Goal: Task Accomplishment & Management: Use online tool/utility

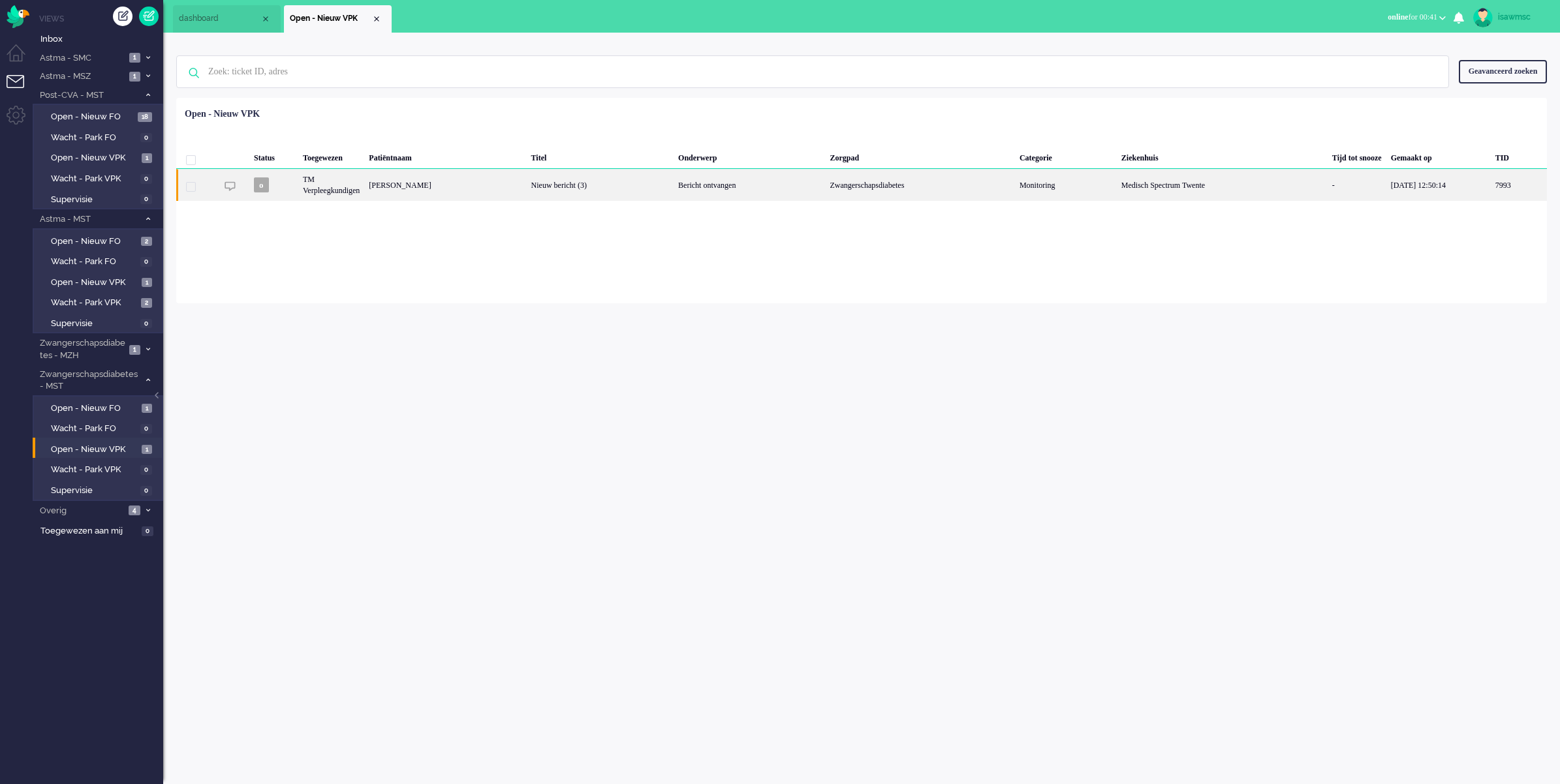
click at [1491, 199] on div "[PERSON_NAME]" at bounding box center [1518, 184] width 57 height 32
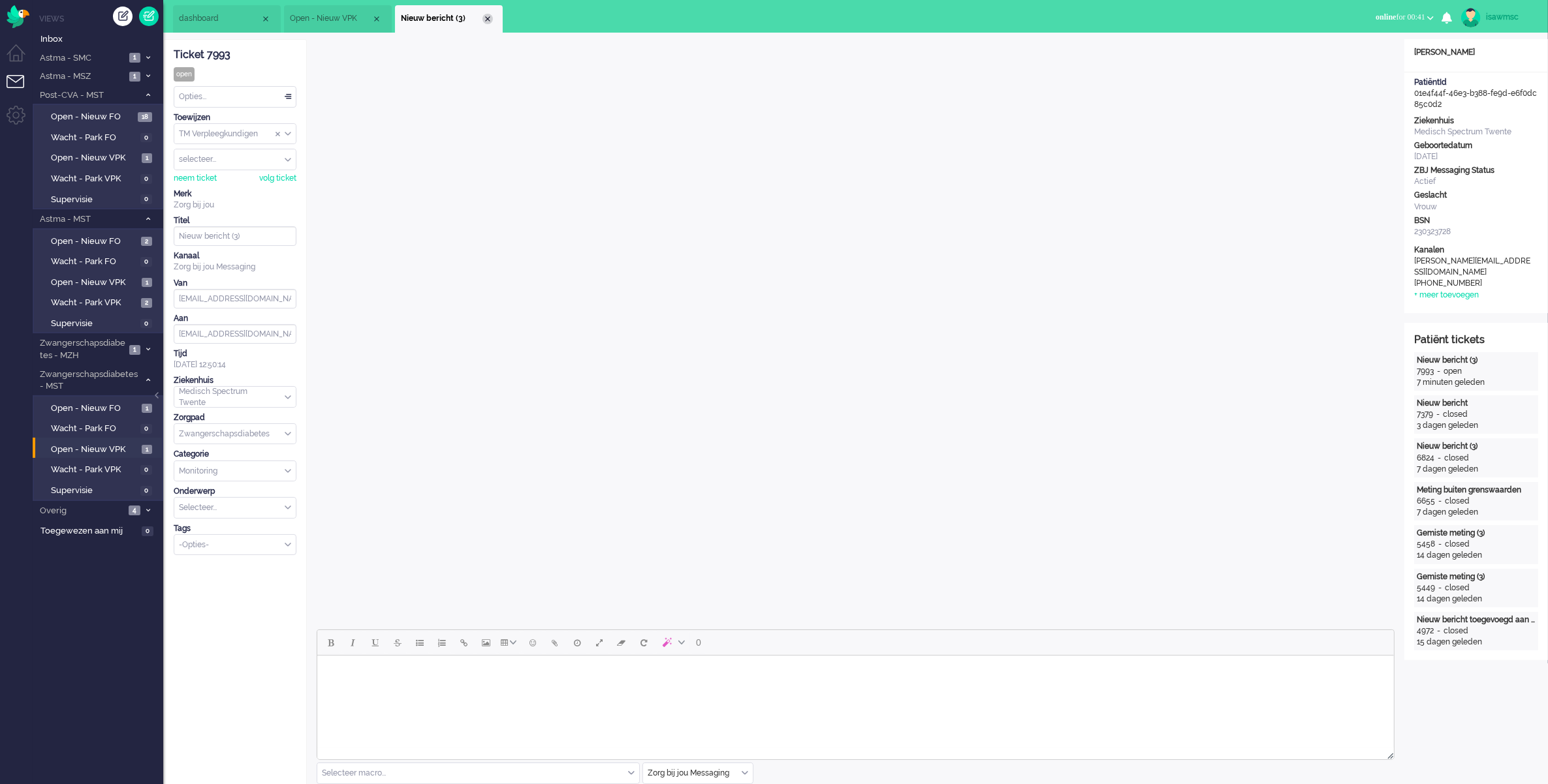
click at [485, 20] on div "Close tab" at bounding box center [487, 19] width 11 height 11
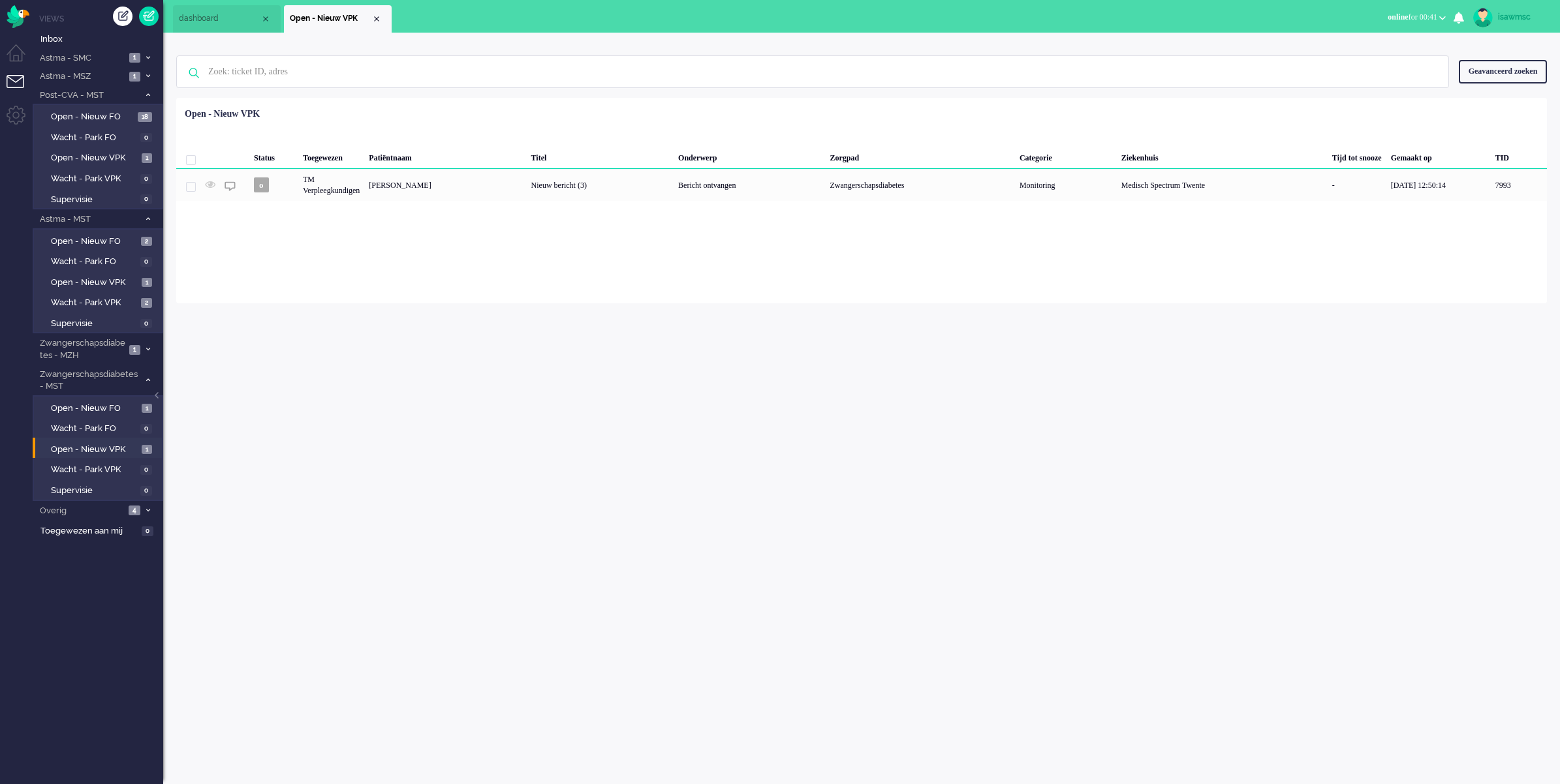
click at [478, 297] on div "Loading... Status Toegewezen Patiëntnaam Titel Onderwerp Zorgpad Categorie Ziek…" at bounding box center [862, 200] width 1371 height 205
click at [121, 444] on span "Open - Nieuw VPK" at bounding box center [94, 450] width 87 height 13
click at [320, 421] on div "isawmsc Thuis Ticket Csat Mijn gemiddelde cijfer Deze week - Ticket Bijdragen P…" at bounding box center [862, 408] width 1397 height 751
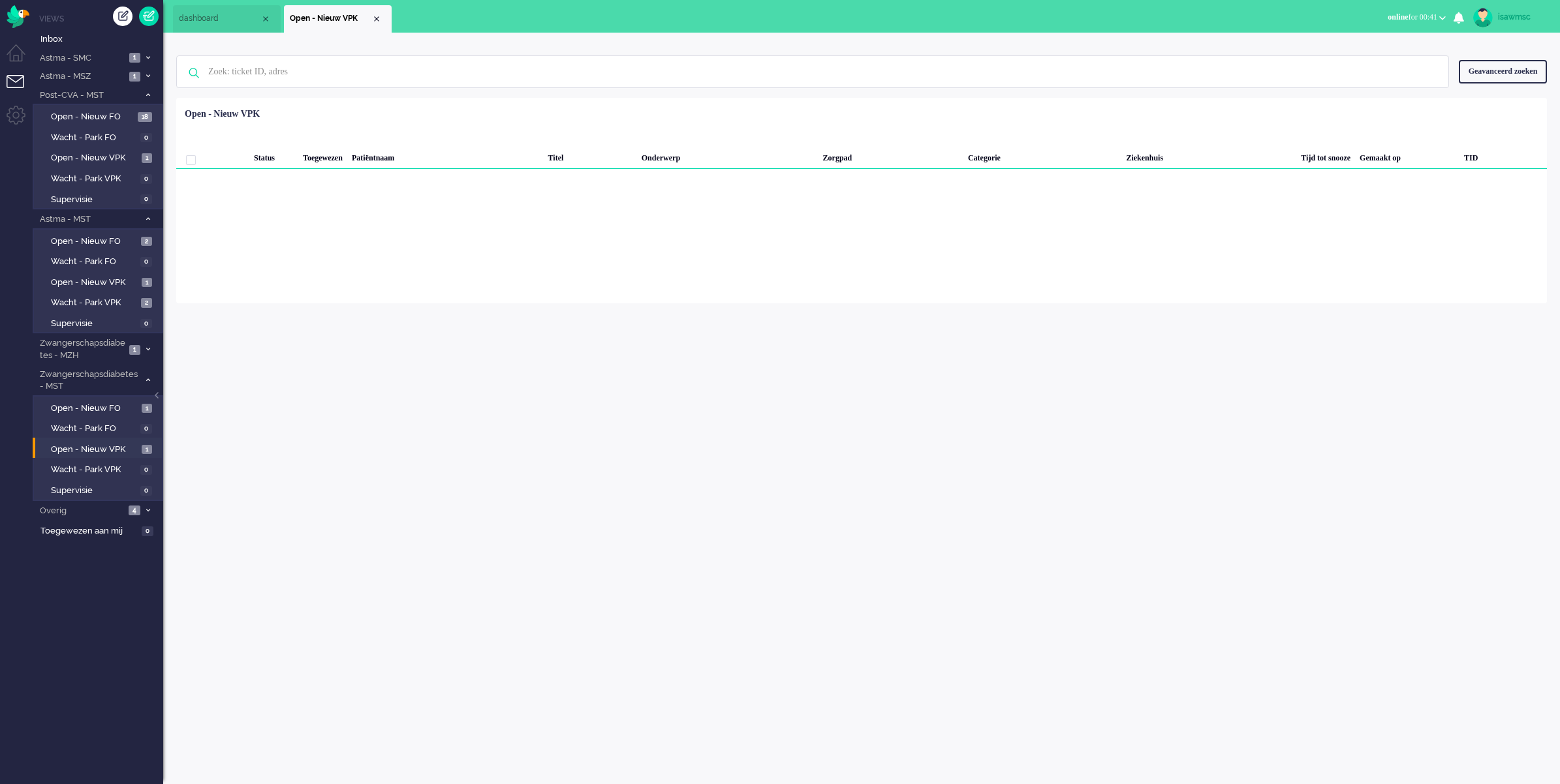
click at [320, 341] on div "isawmsc Thuis Ticket Csat Mijn gemiddelde cijfer Deze week - Ticket Bijdragen P…" at bounding box center [862, 408] width 1397 height 751
click at [119, 281] on span "Open - Nieuw VPK" at bounding box center [94, 282] width 87 height 13
click at [137, 502] on li "Overig 6" at bounding box center [98, 510] width 131 height 19
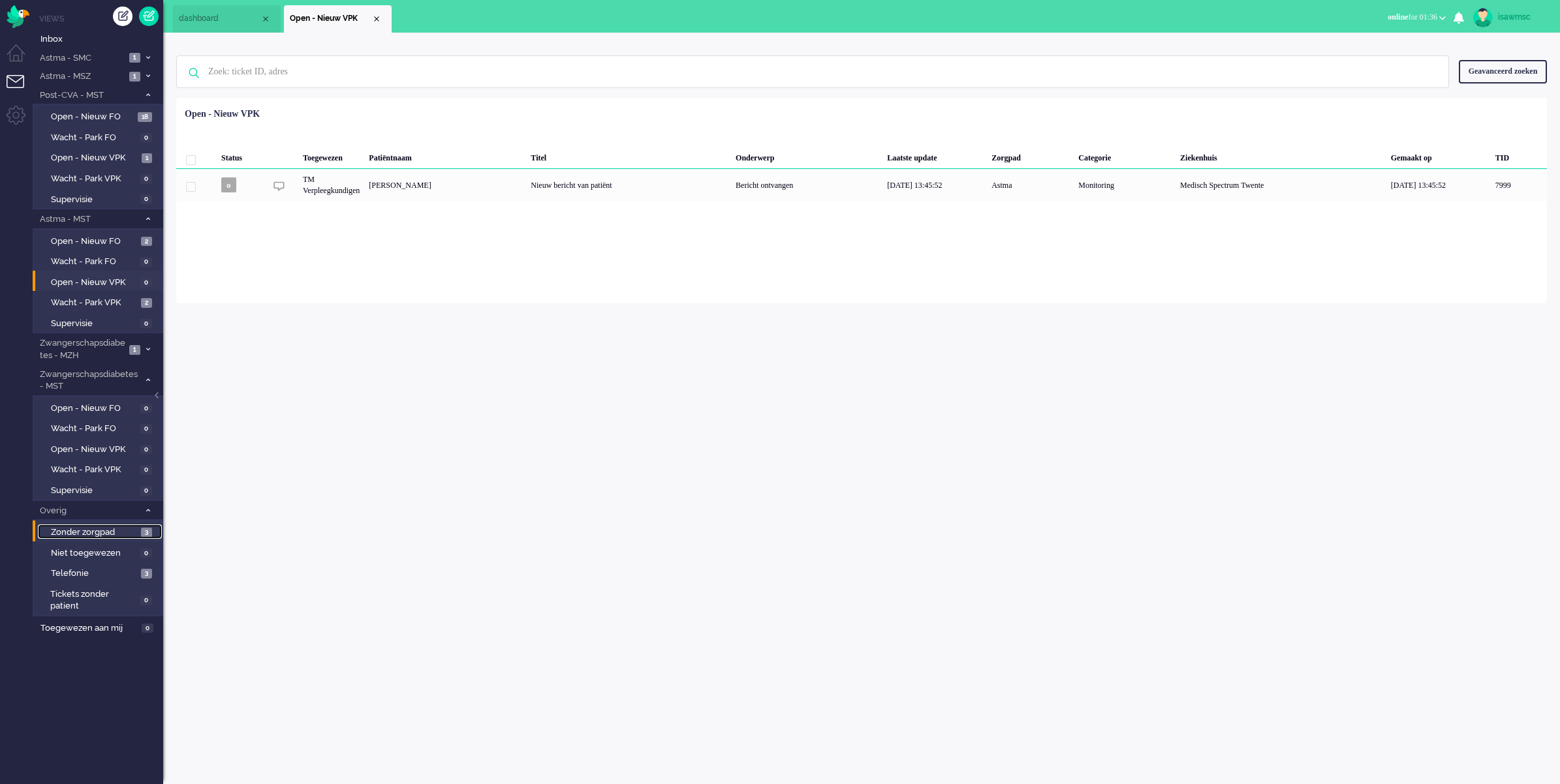
click at [121, 526] on span "Zonder zorgpad" at bounding box center [94, 532] width 87 height 13
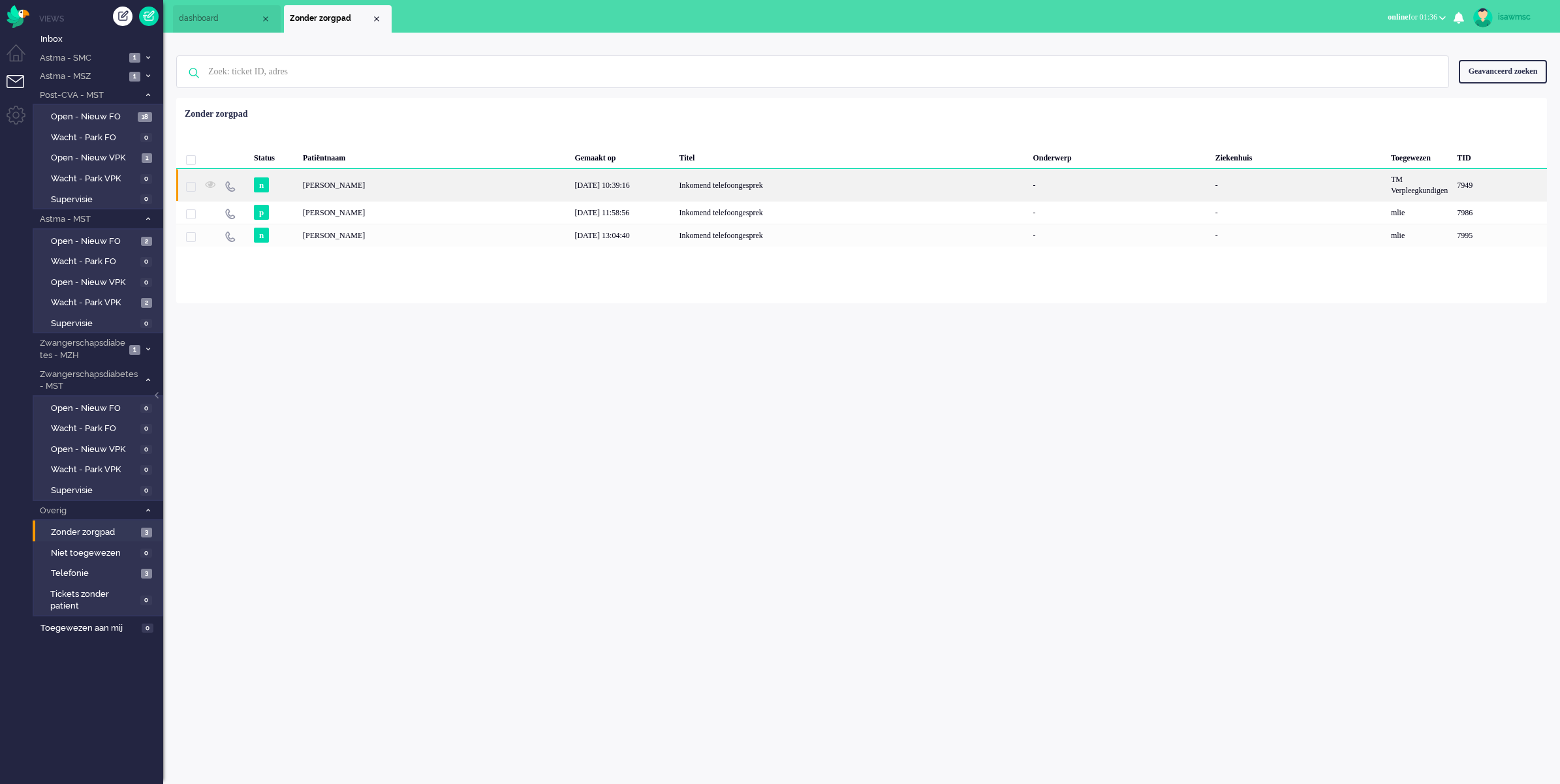
click at [1453, 186] on div "[PERSON_NAME]" at bounding box center [1500, 184] width 94 height 32
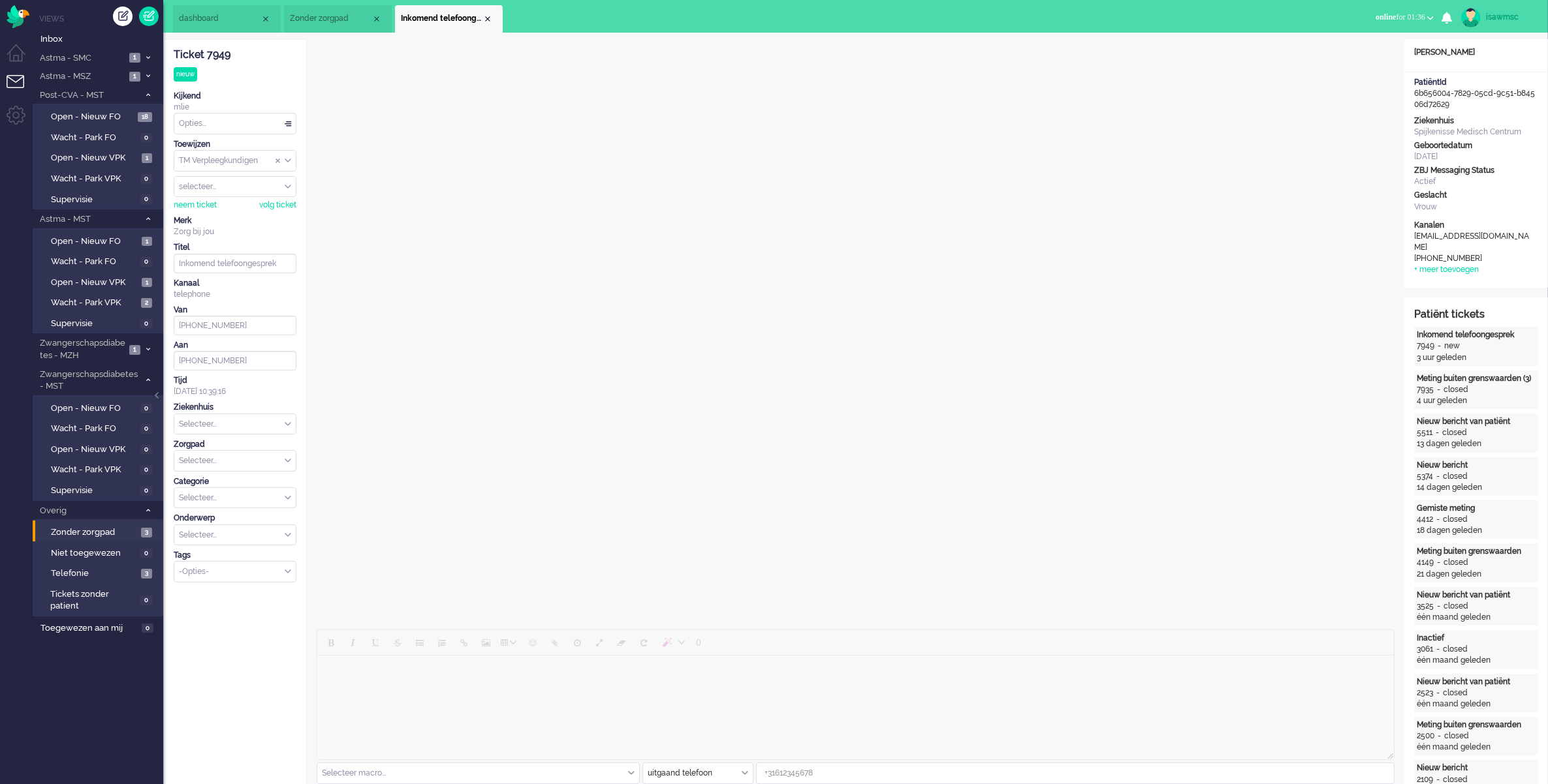
click at [95, 566] on link "Telefonie 3" at bounding box center [99, 573] width 124 height 14
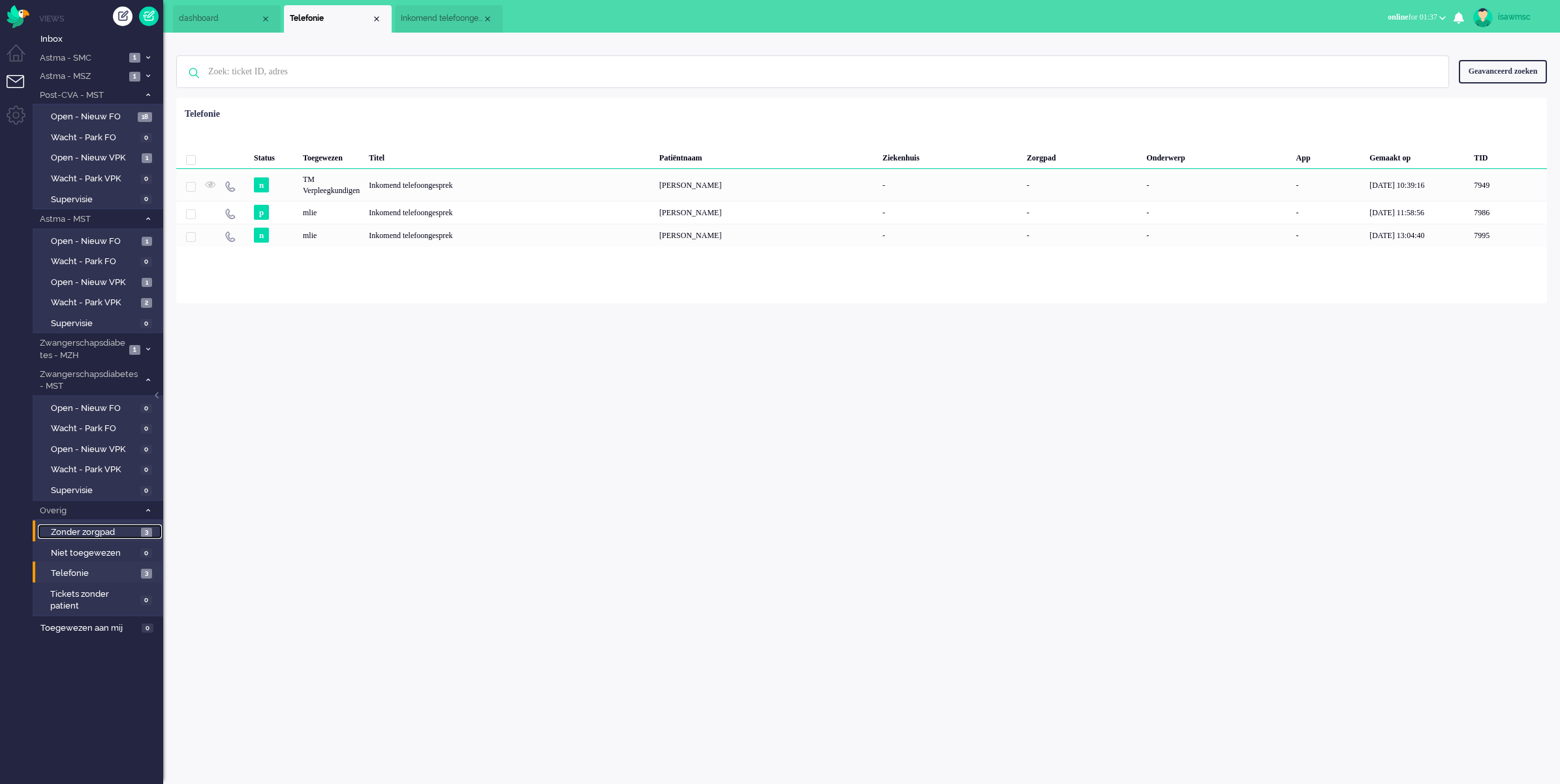
click at [85, 526] on span "Zonder zorgpad" at bounding box center [94, 532] width 87 height 13
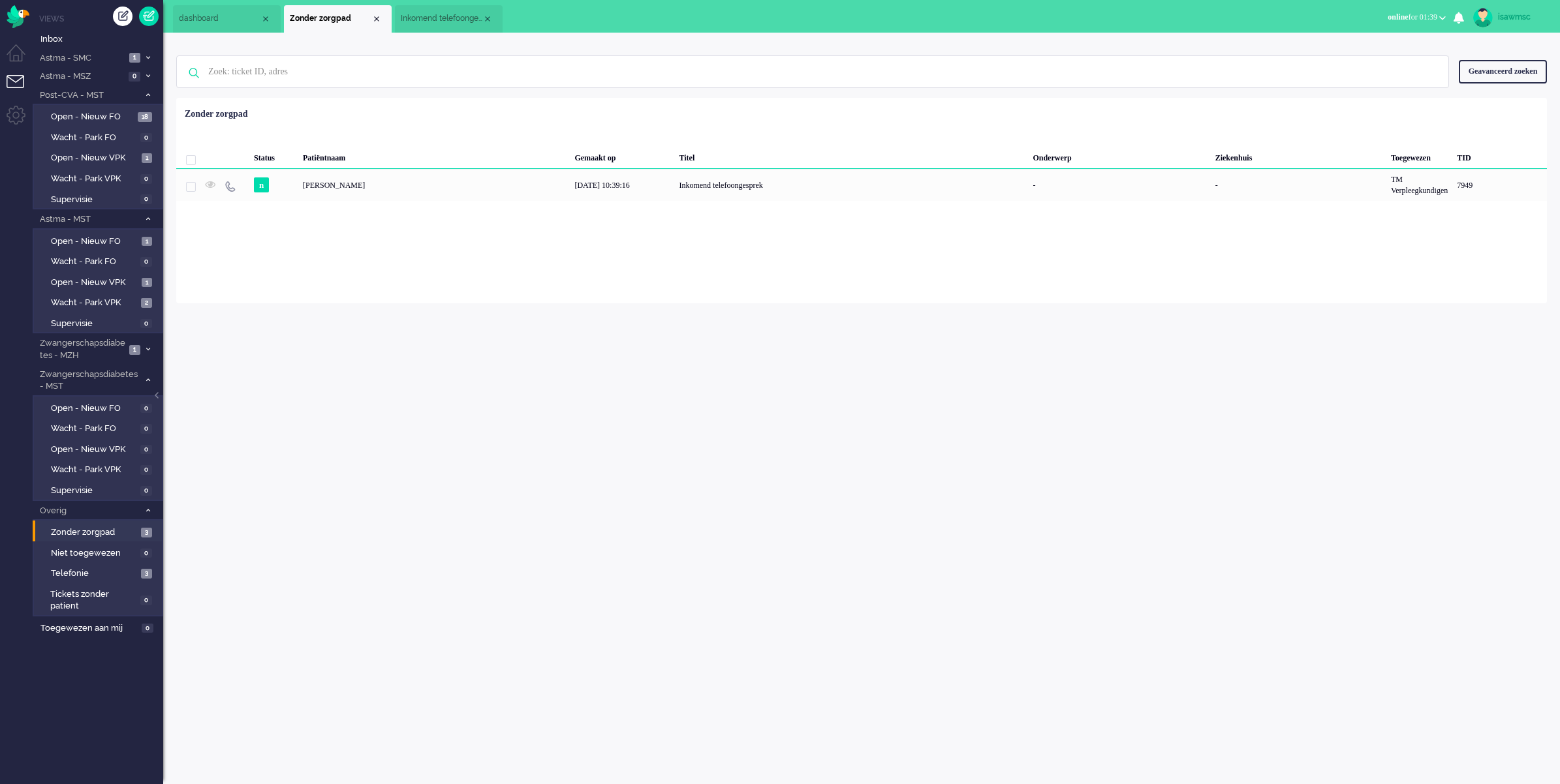
click at [347, 508] on div "isawmsc Thuis Ticket Csat Mijn gemiddelde cijfer Deze week - Ticket Bijdragen P…" at bounding box center [862, 408] width 1397 height 751
click at [373, 15] on div "Close tab" at bounding box center [377, 19] width 11 height 11
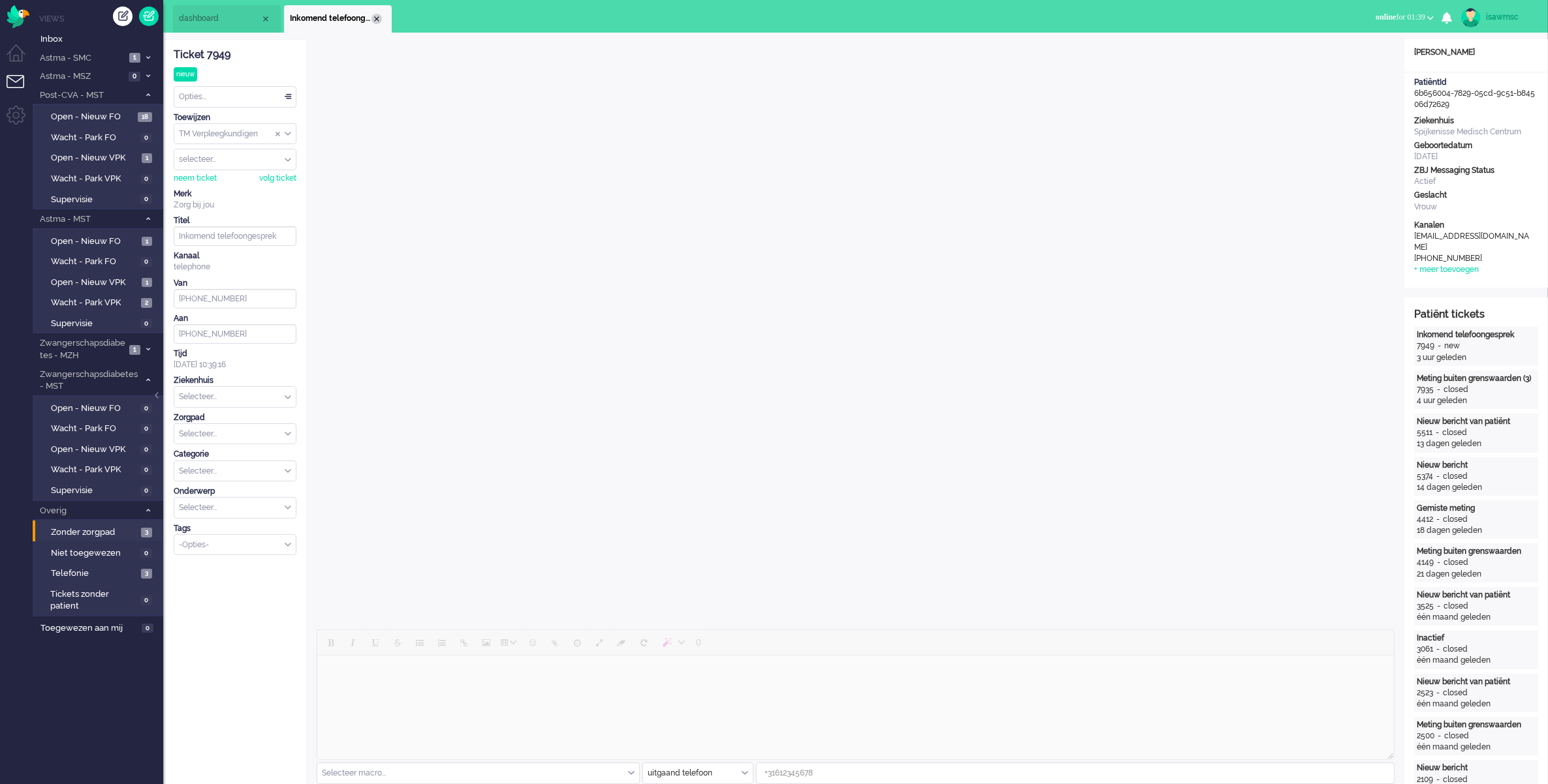
click at [377, 20] on div "Close tab" at bounding box center [377, 19] width 11 height 11
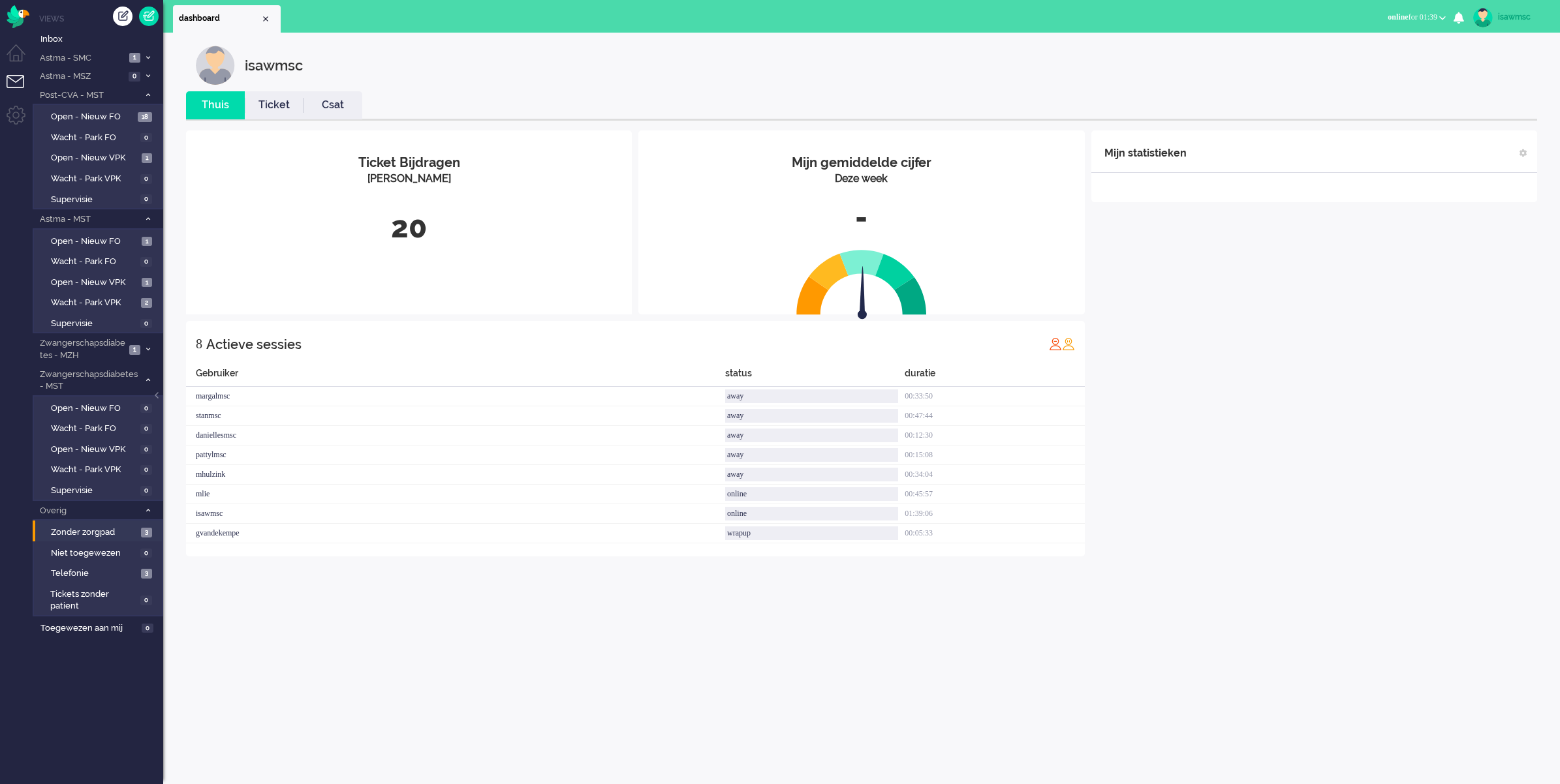
click at [465, 53] on div "isawmsc" at bounding box center [871, 64] width 1352 height 39
click at [82, 505] on span "Overig" at bounding box center [88, 510] width 101 height 13
click at [1231, 634] on div "isawmsc Thuis Ticket Csat Mijn gemiddelde cijfer Deze week - Ticket Bijdragen P…" at bounding box center [862, 408] width 1397 height 751
click at [1146, 386] on div "Mijn statistieken + Statistieken toevoegen Bel tijd (gemiddelde dag) Wrapup tij…" at bounding box center [1315, 344] width 446 height 426
click at [116, 444] on span "Open - Nieuw VPK" at bounding box center [93, 450] width 86 height 13
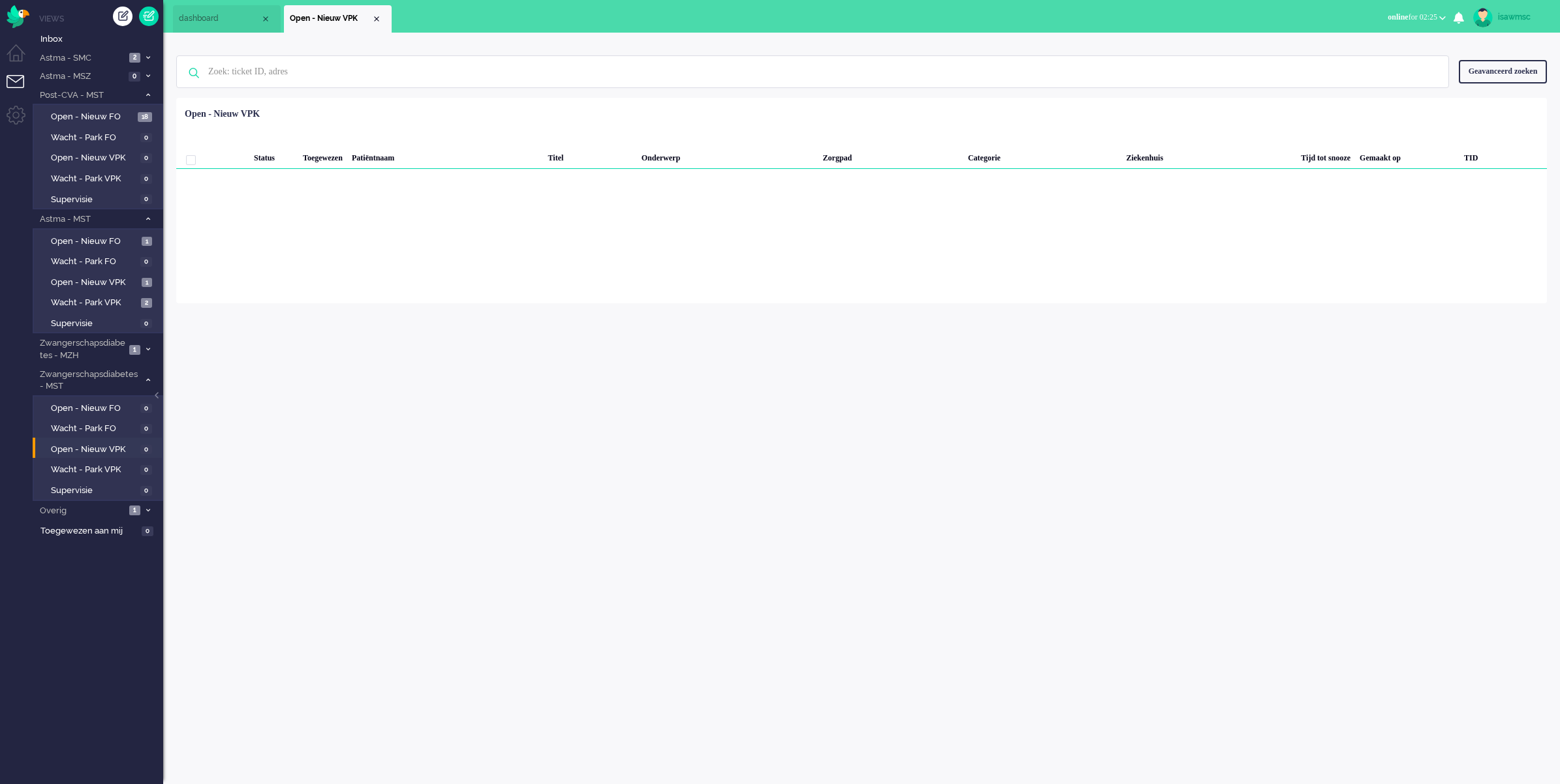
click at [993, 411] on div "isawmsc Thuis Ticket Csat Mijn gemiddelde cijfer Deze week - Ticket Bijdragen P…" at bounding box center [862, 408] width 1397 height 751
click at [900, 364] on div "isawmsc Thuis Ticket Csat Mijn gemiddelde cijfer Deze week - Ticket Bijdragen P…" at bounding box center [862, 408] width 1397 height 751
click at [92, 444] on span "Open - Nieuw VPK" at bounding box center [93, 450] width 86 height 13
click at [428, 374] on div "isawmsc Thuis Ticket Csat Mijn gemiddelde cijfer Deze week - Ticket Bijdragen P…" at bounding box center [862, 408] width 1397 height 751
click at [142, 271] on li "Open - Nieuw VPK 1" at bounding box center [97, 280] width 129 height 21
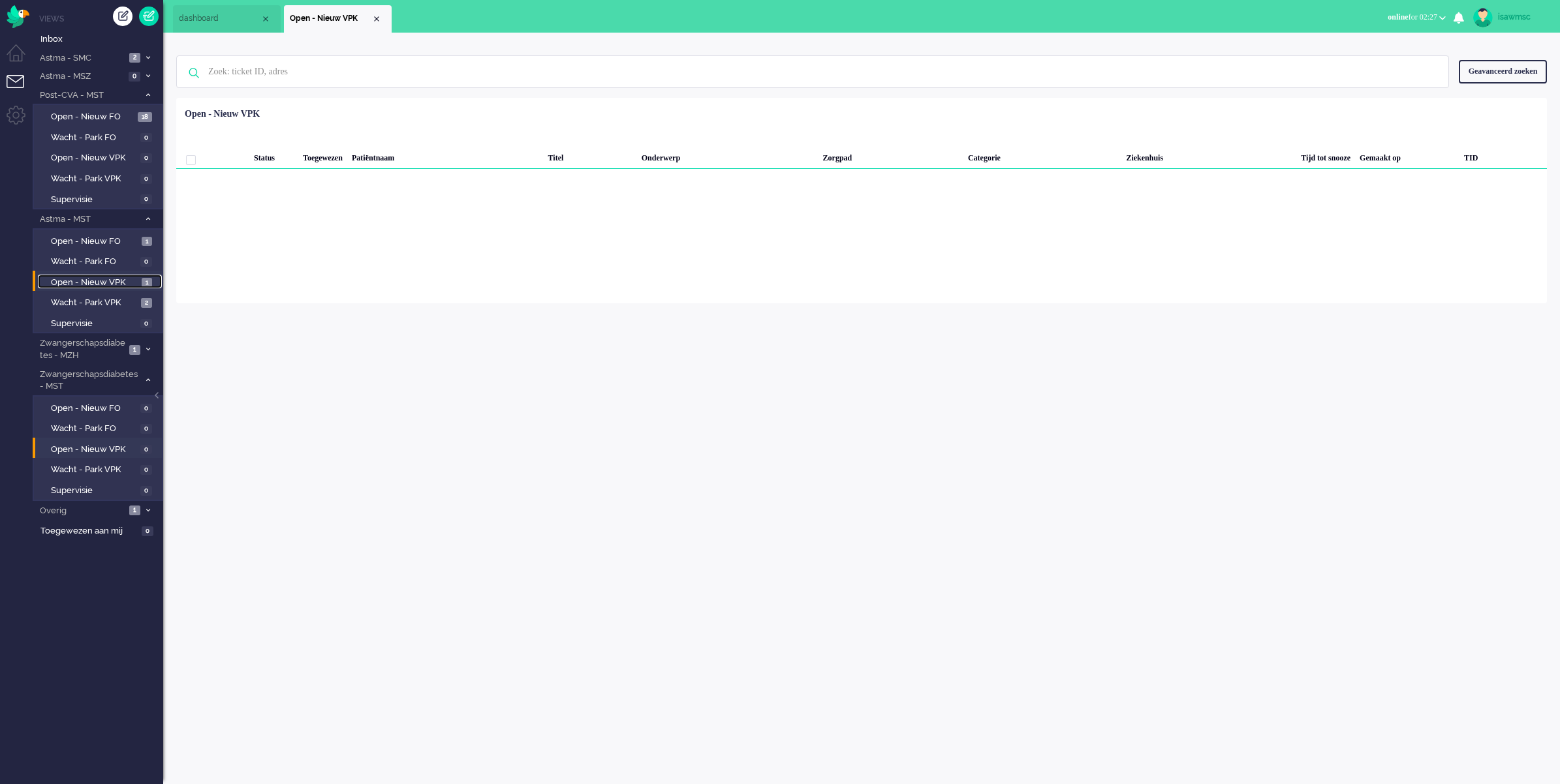
click at [138, 281] on span "Open - Nieuw VPK" at bounding box center [94, 282] width 87 height 13
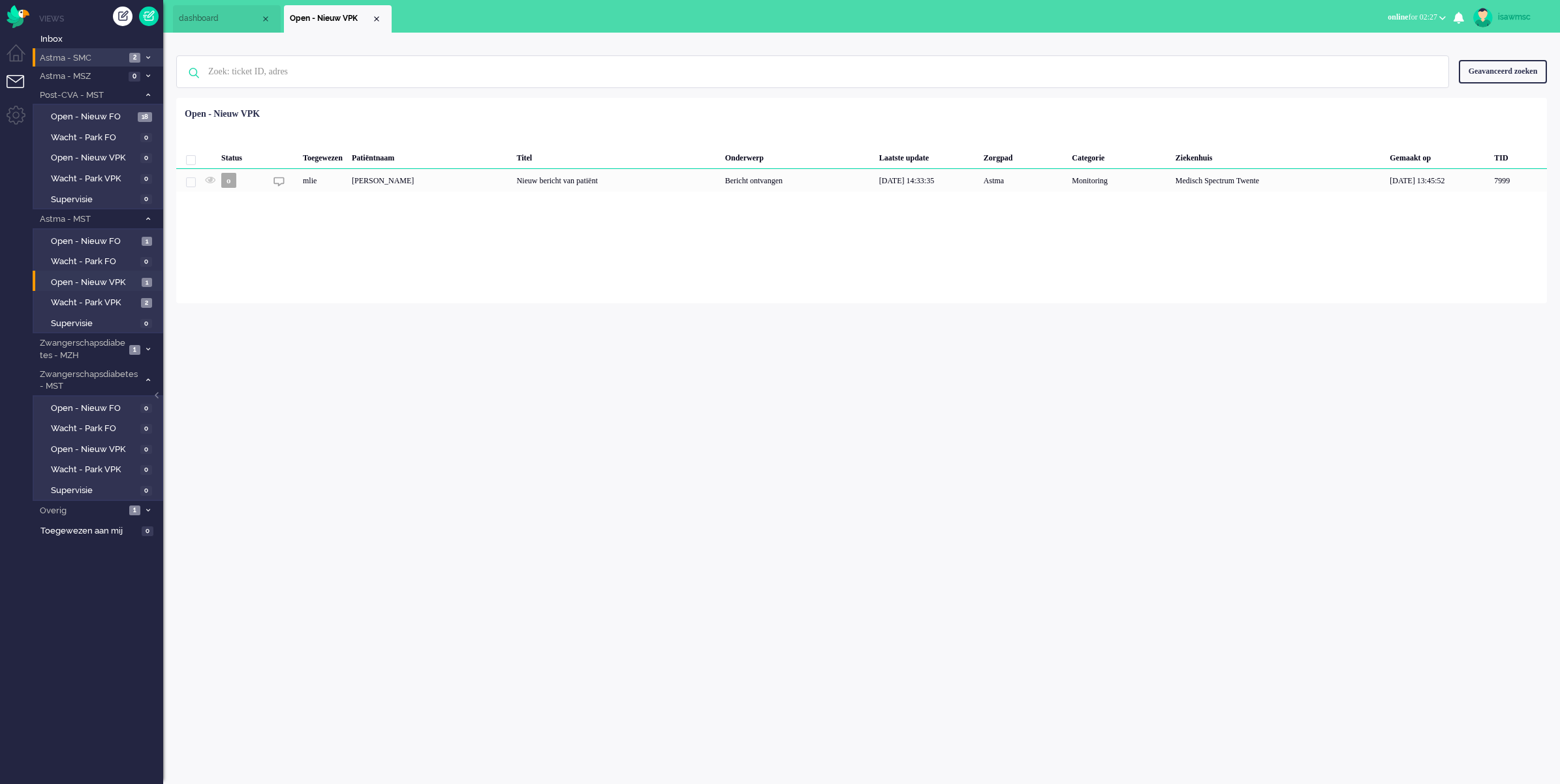
click at [141, 51] on li "Astma - SMC 2" at bounding box center [98, 57] width 131 height 19
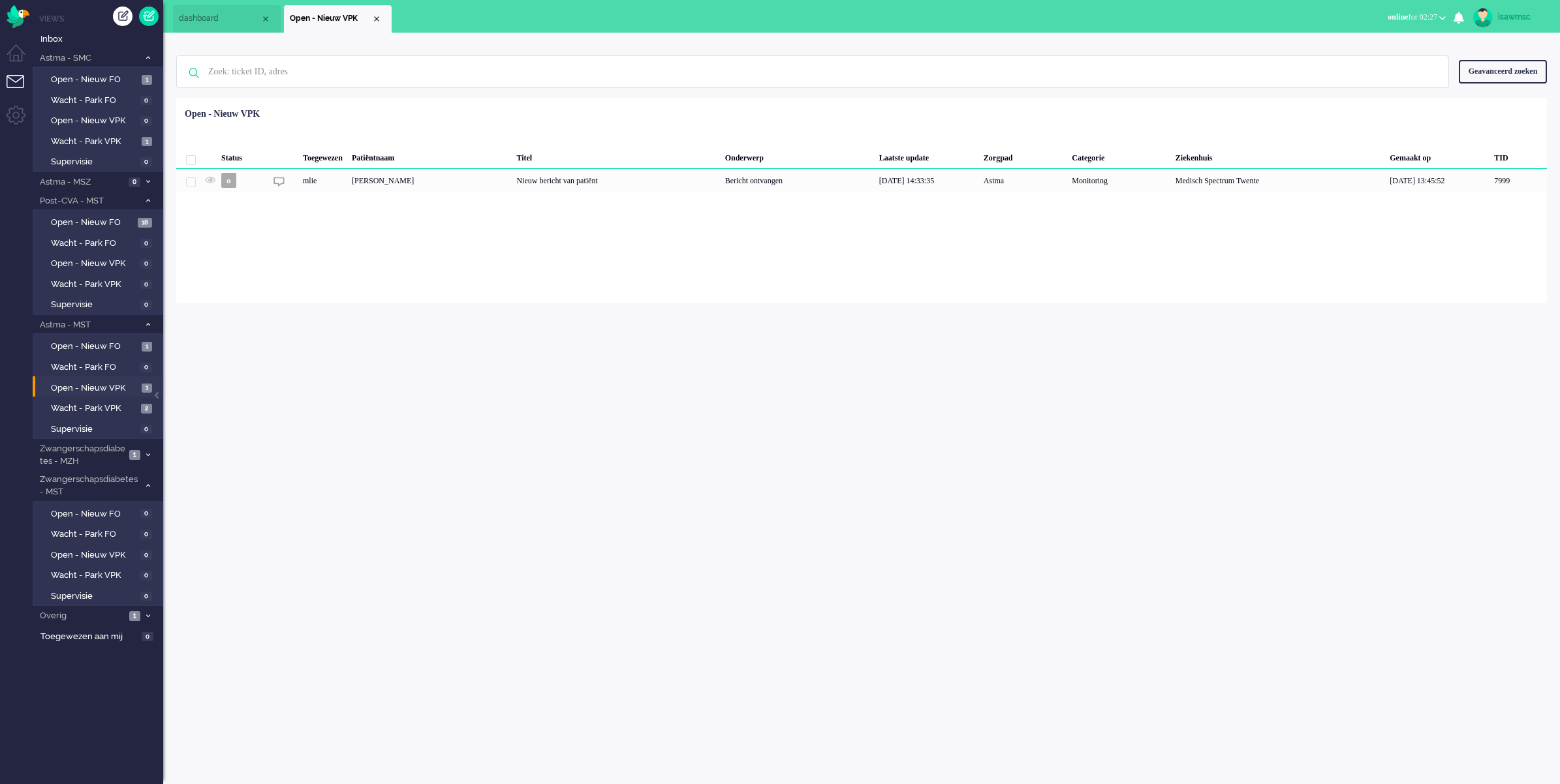
click at [693, 356] on div "isawmsc Thuis Ticket Csat Mijn gemiddelde cijfer Deze week - Ticket Bijdragen P…" at bounding box center [862, 408] width 1397 height 751
click at [99, 555] on span "Open - Nieuw VPK" at bounding box center [93, 555] width 86 height 13
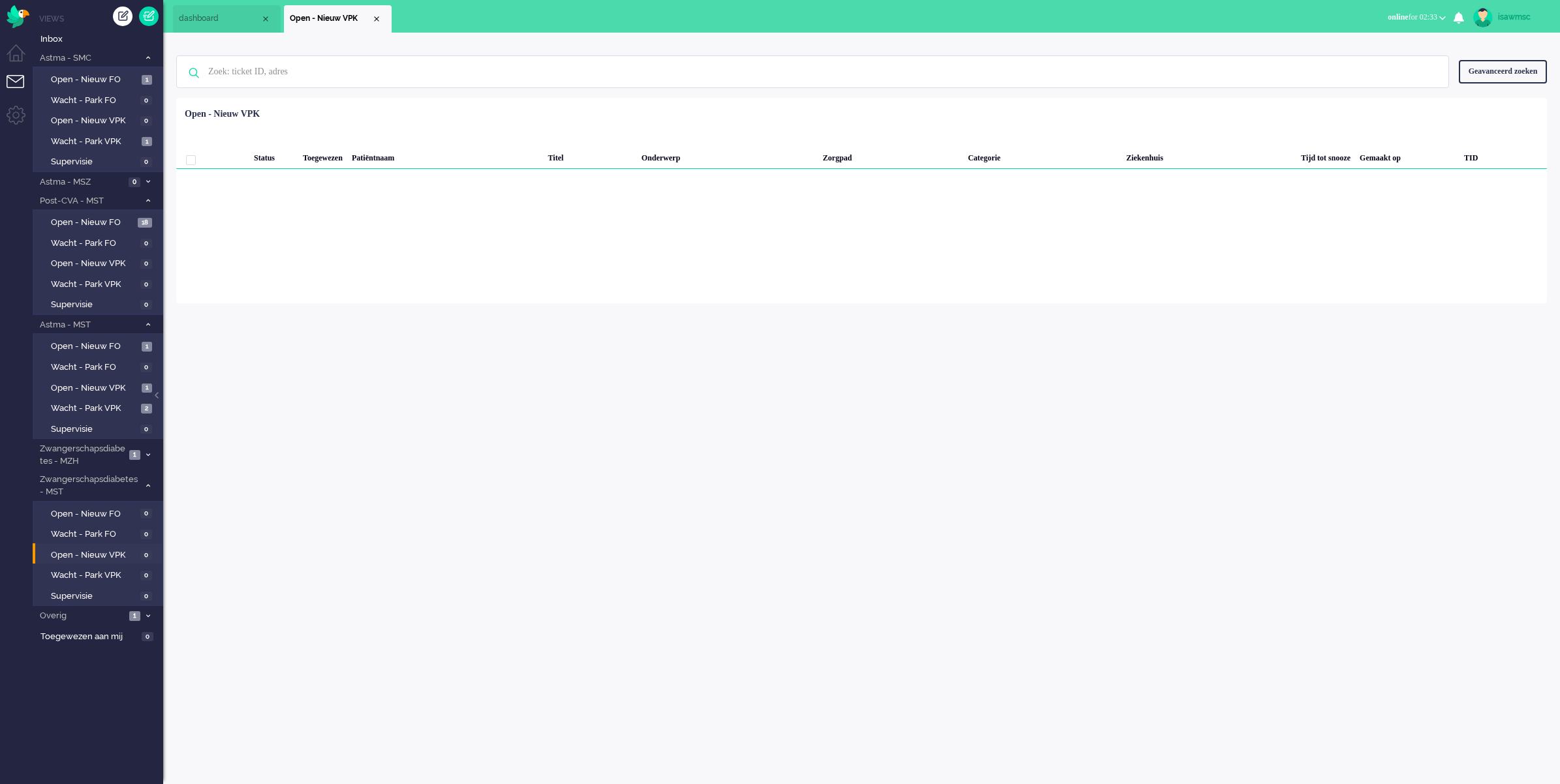
click at [330, 348] on div "isawmsc Thuis Ticket Csat Mijn gemiddelde cijfer Deze week - Ticket Bijdragen P…" at bounding box center [862, 408] width 1397 height 751
click at [129, 552] on span "Open - Nieuw VPK" at bounding box center [93, 555] width 86 height 13
click at [710, 222] on div "Loading... Status Toegewezen Patiëntnaam Titel Onderwerp Zorgpad Categorie Ziek…" at bounding box center [862, 200] width 1371 height 205
click at [597, 34] on div "Geen zoekresultaten [PERSON_NAME] nog eens Geavanceerd zoeken Geavanceerd zoeke…" at bounding box center [862, 168] width 1397 height 271
click at [504, 358] on div "isawmsc Thuis Ticket Csat Mijn gemiddelde cijfer Deze week - Ticket Bijdragen P…" at bounding box center [862, 408] width 1397 height 751
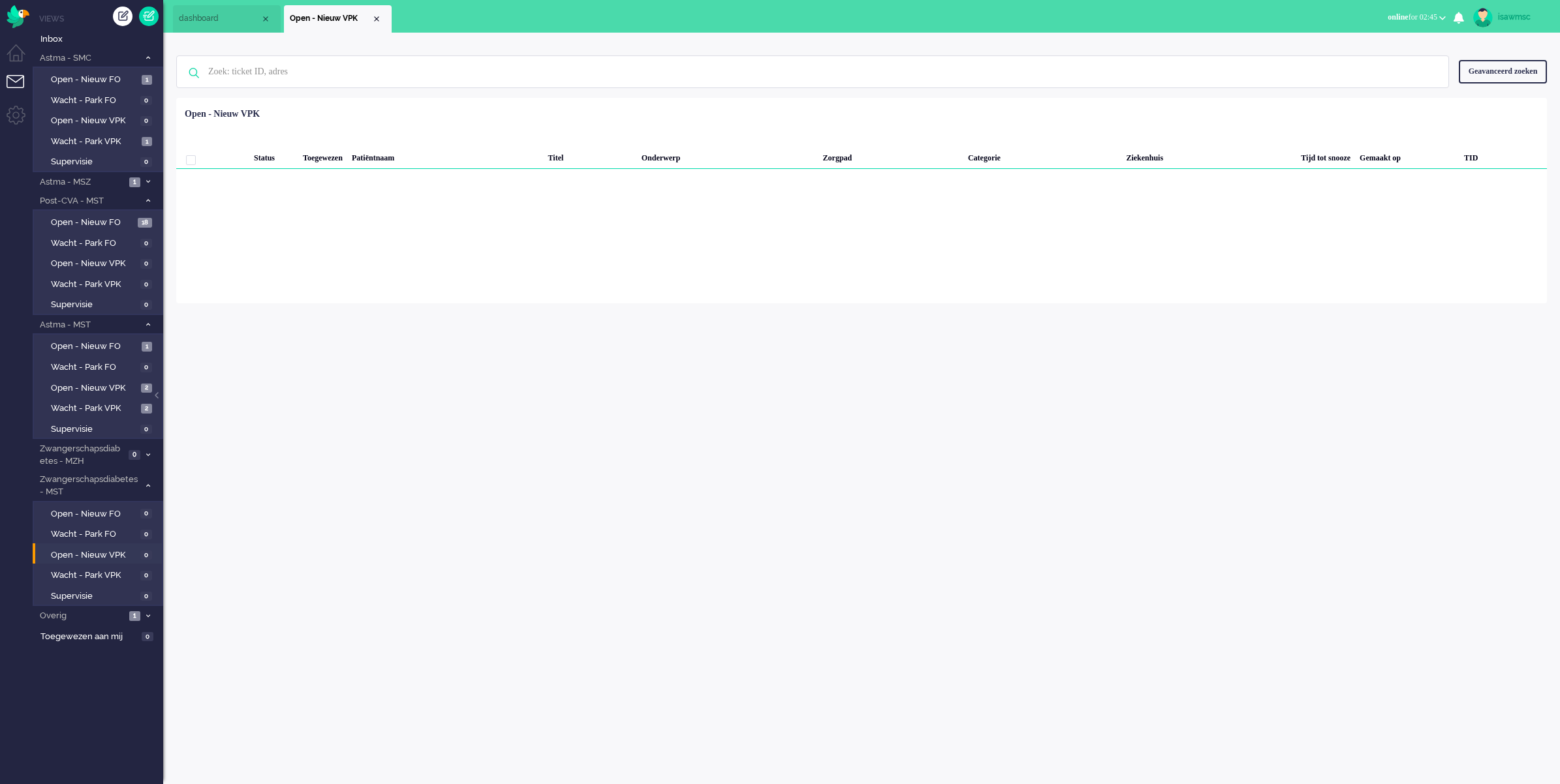
click at [475, 1] on ul "dashboard Open - Nieuw VPK" at bounding box center [734, 16] width 1123 height 33
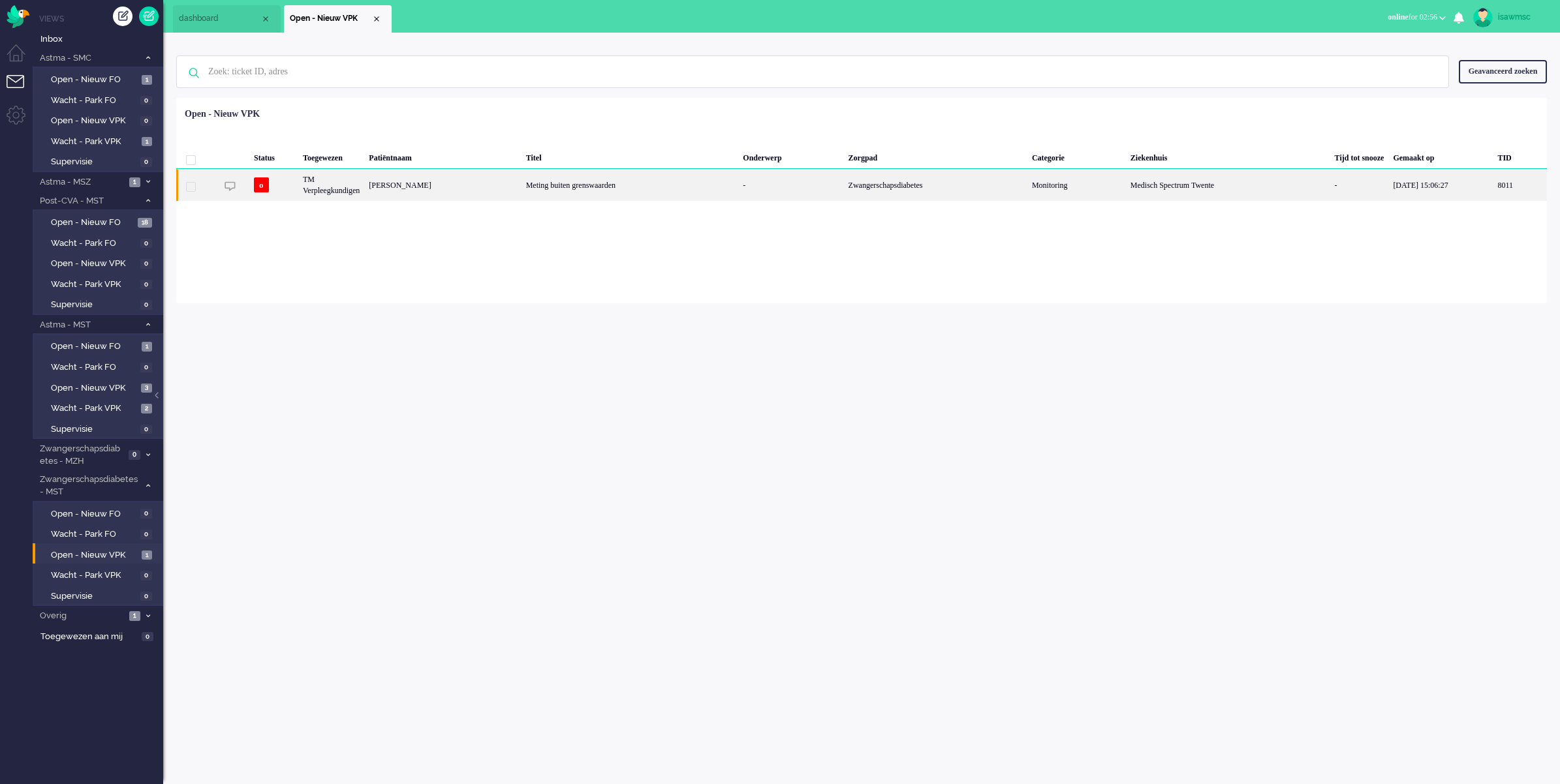
click at [1493, 195] on div "[PERSON_NAME]" at bounding box center [1519, 184] width 55 height 32
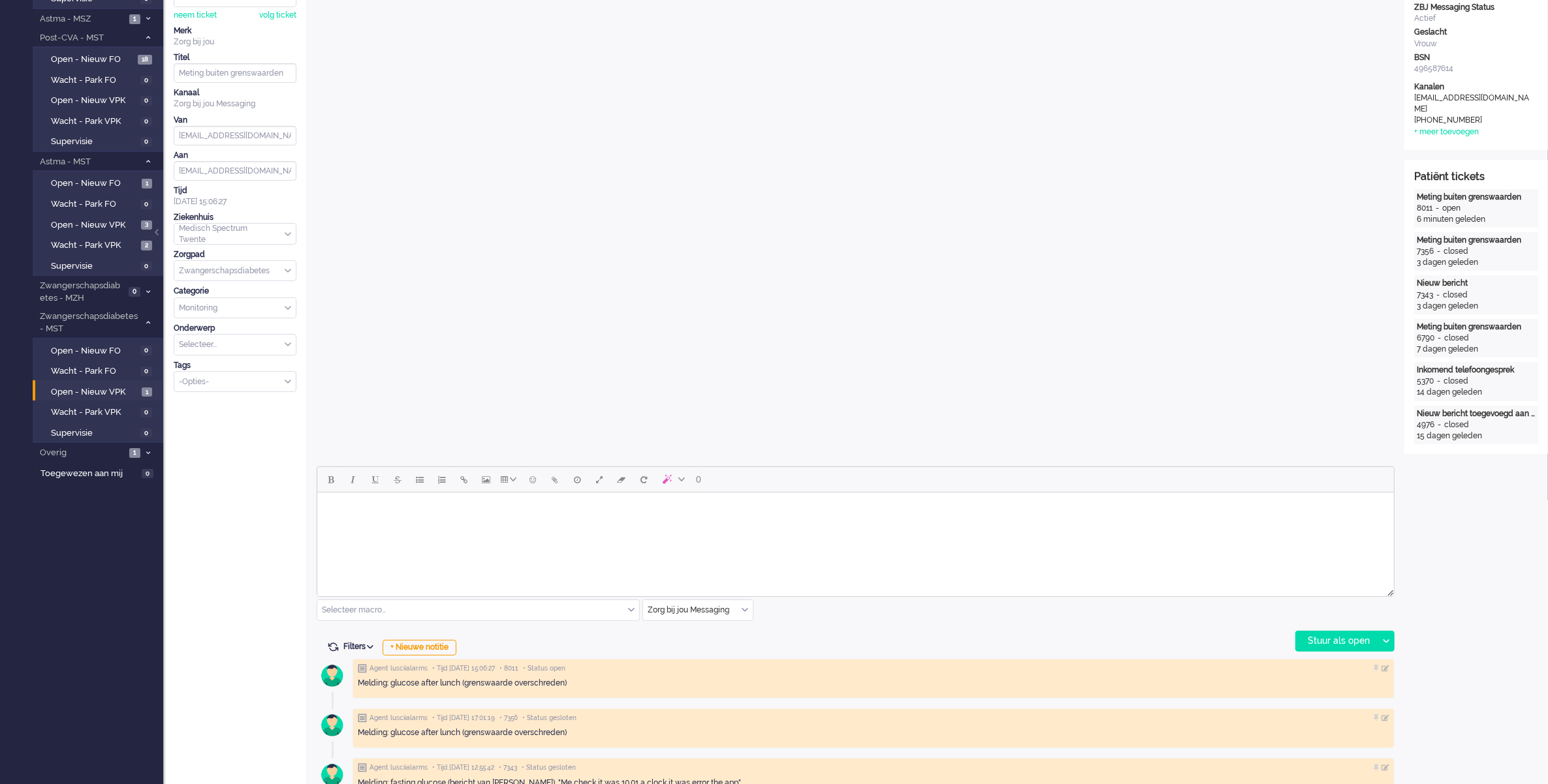
scroll to position [245, 0]
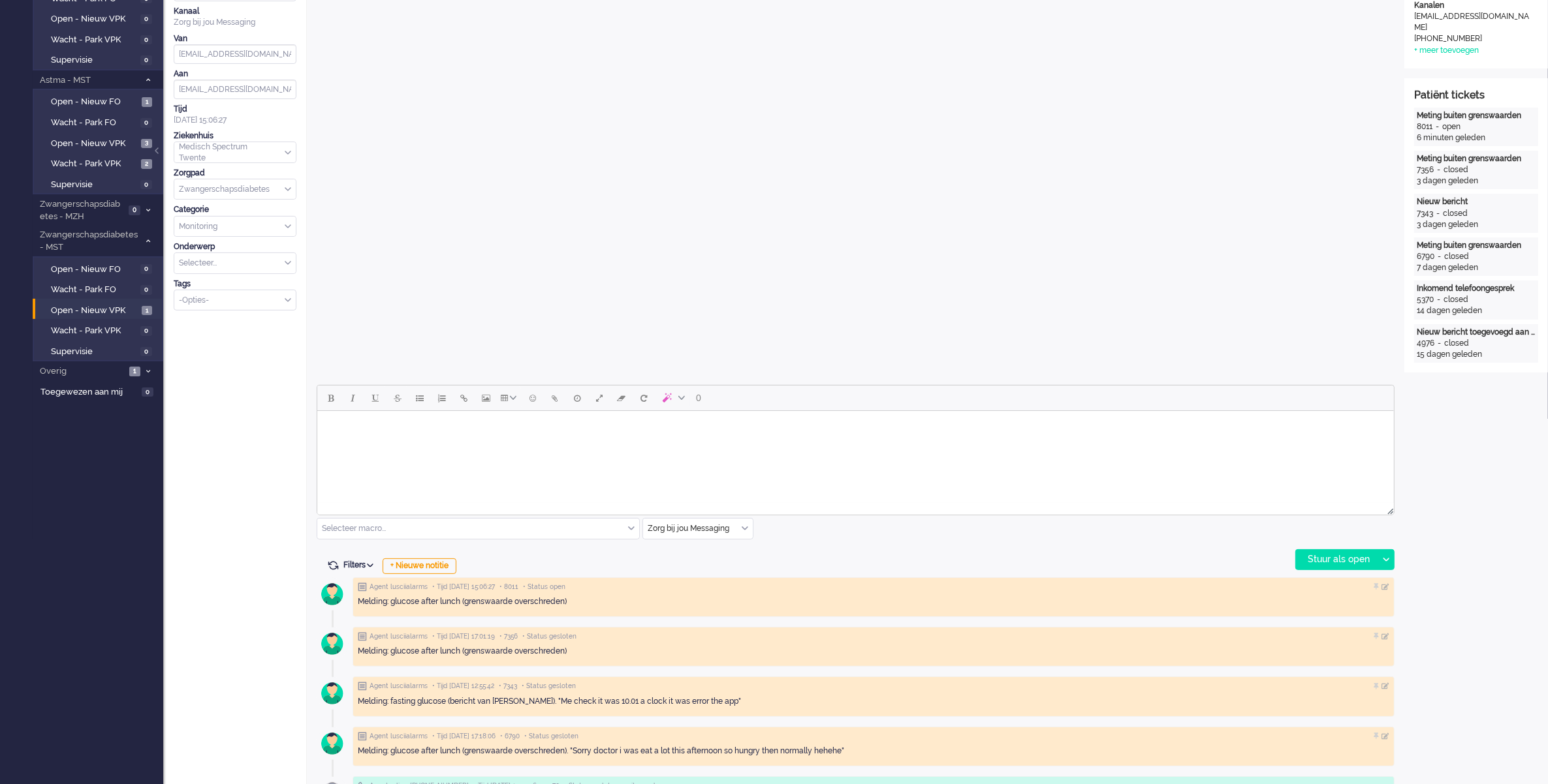
click at [744, 526] on div "Zorg bij jou Messaging" at bounding box center [697, 528] width 110 height 20
click at [712, 566] on span "uitgaand telefoon" at bounding box center [680, 567] width 64 height 11
click at [1332, 560] on div "Stuur als open" at bounding box center [1337, 560] width 81 height 20
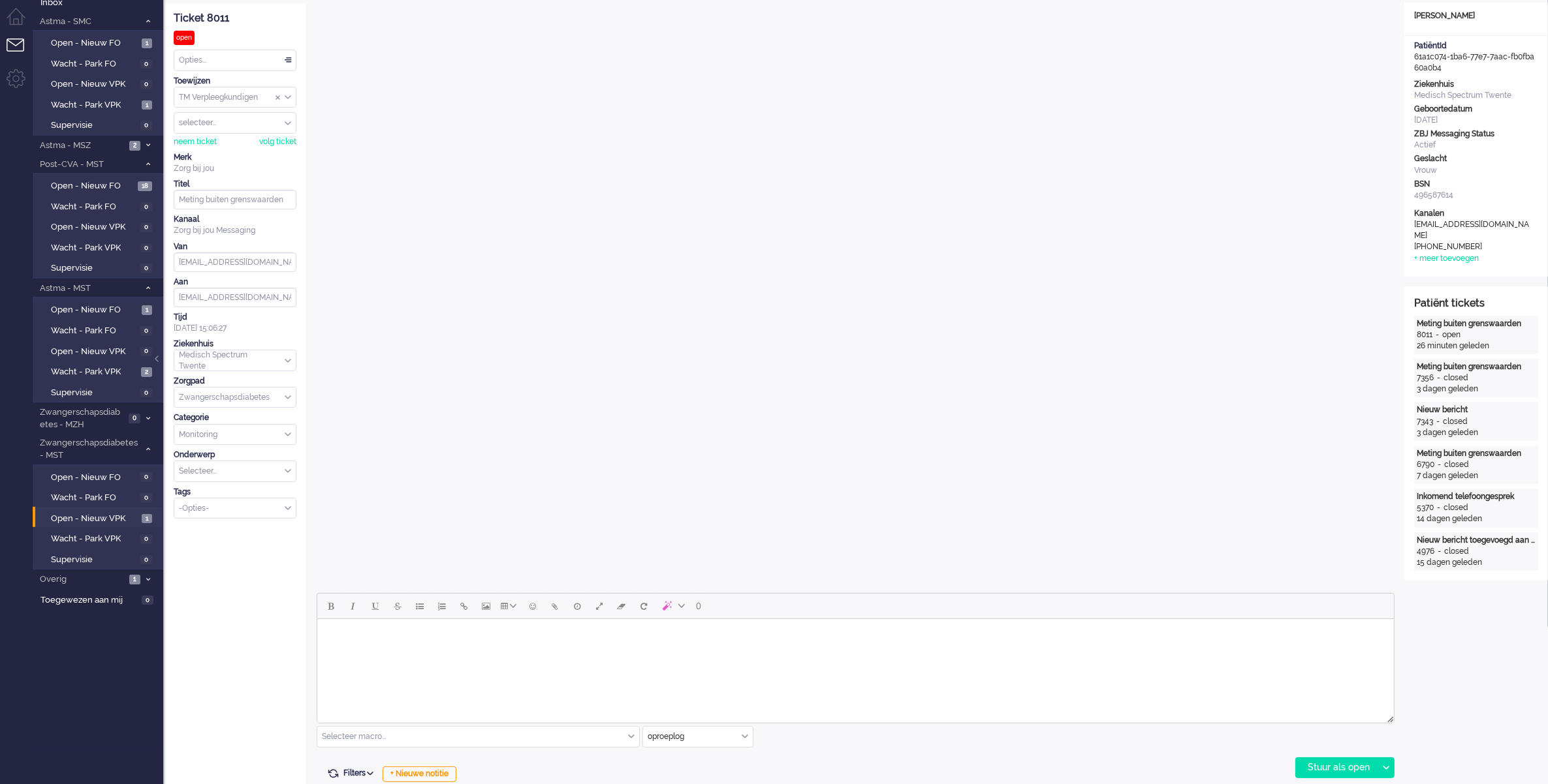
scroll to position [363, 0]
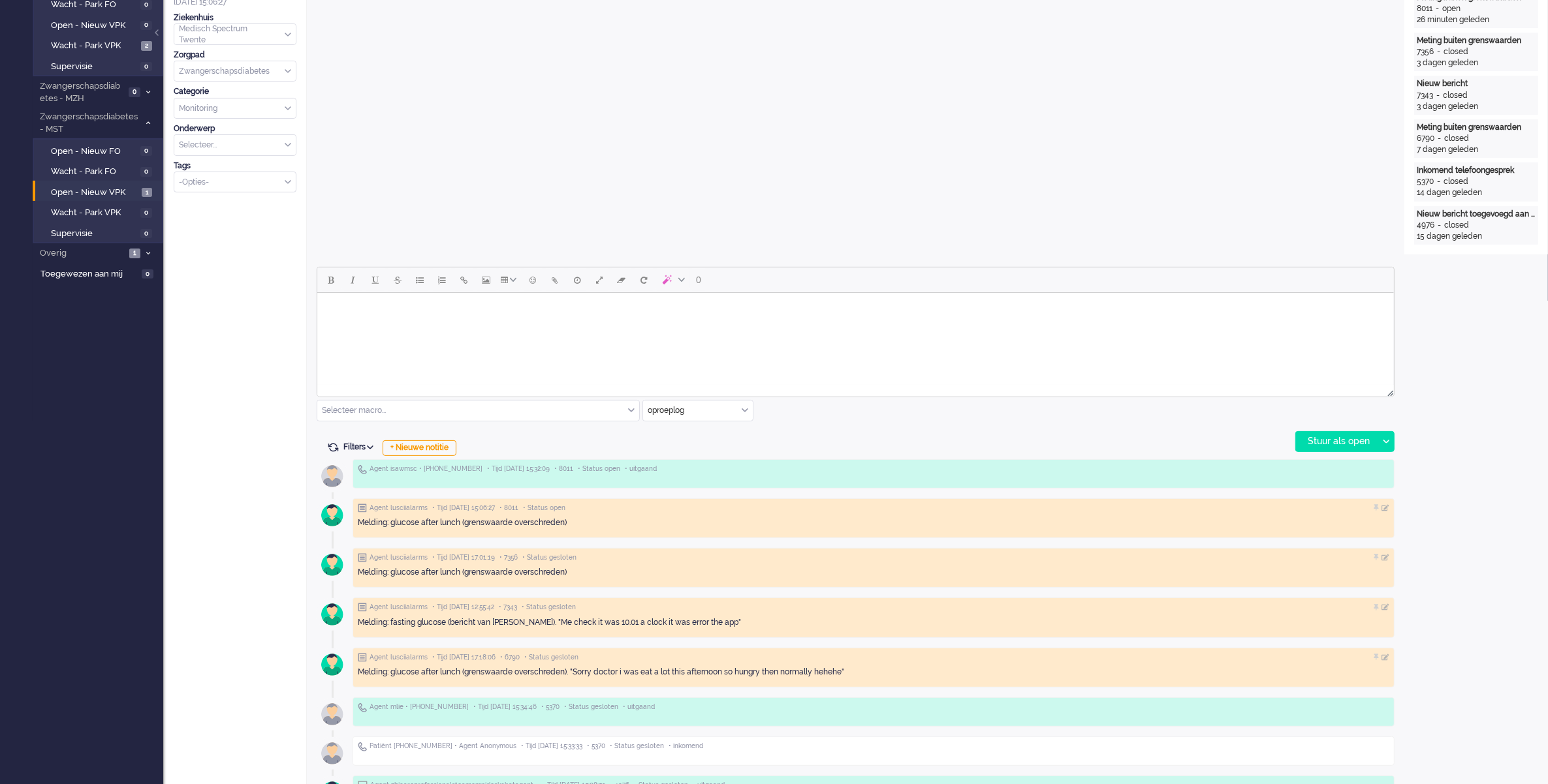
click at [432, 324] on html at bounding box center [854, 310] width 1076 height 34
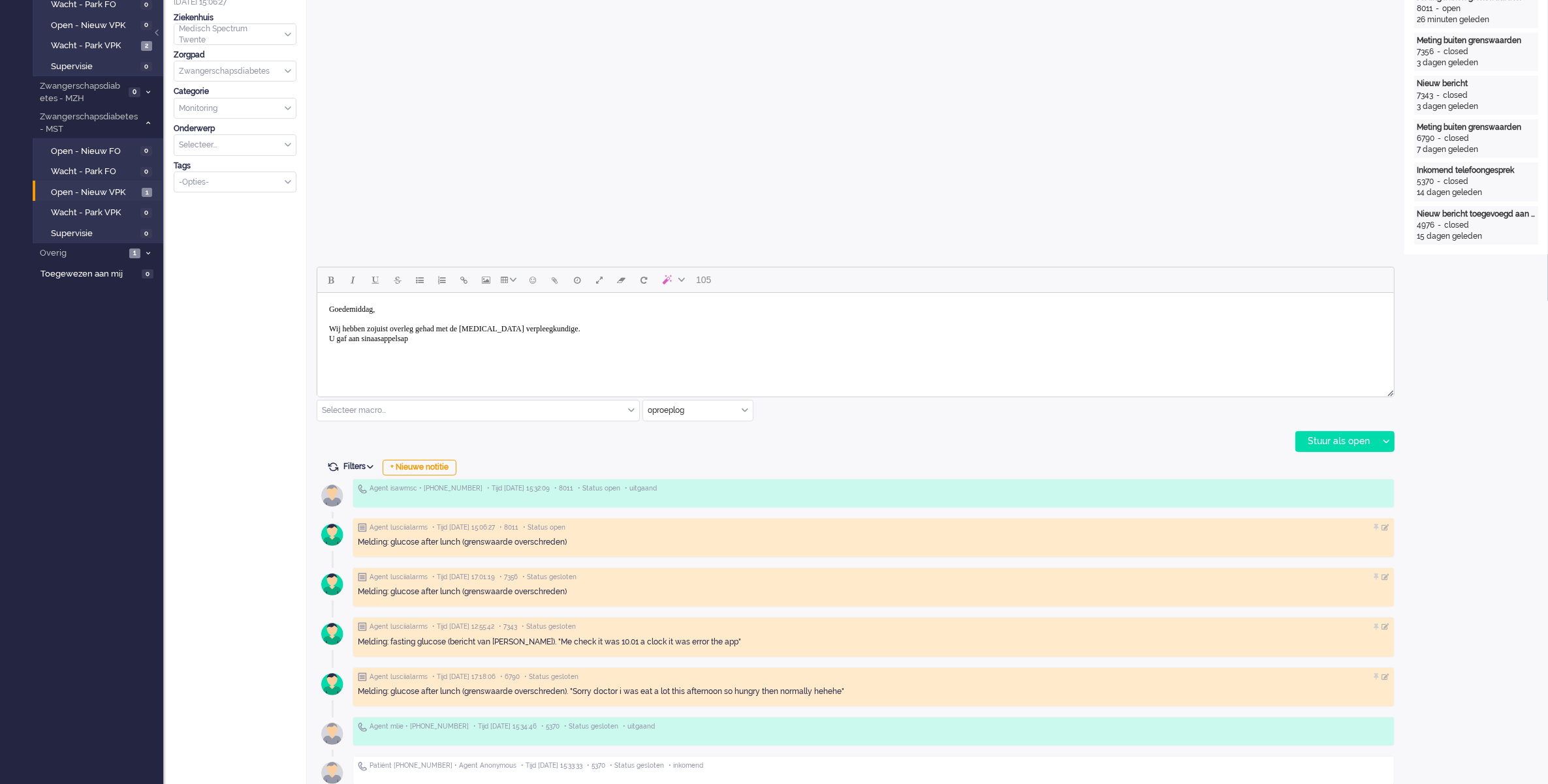
drag, startPoint x: 440, startPoint y: 337, endPoint x: 679, endPoint y: 583, distance: 343.0
click at [316, 293] on html "[PERSON_NAME], [PERSON_NAME] hebben zojuist overleg gehad met de [MEDICAL_DATA]…" at bounding box center [854, 324] width 1076 height 62
click at [440, 326] on html at bounding box center [854, 310] width 1076 height 34
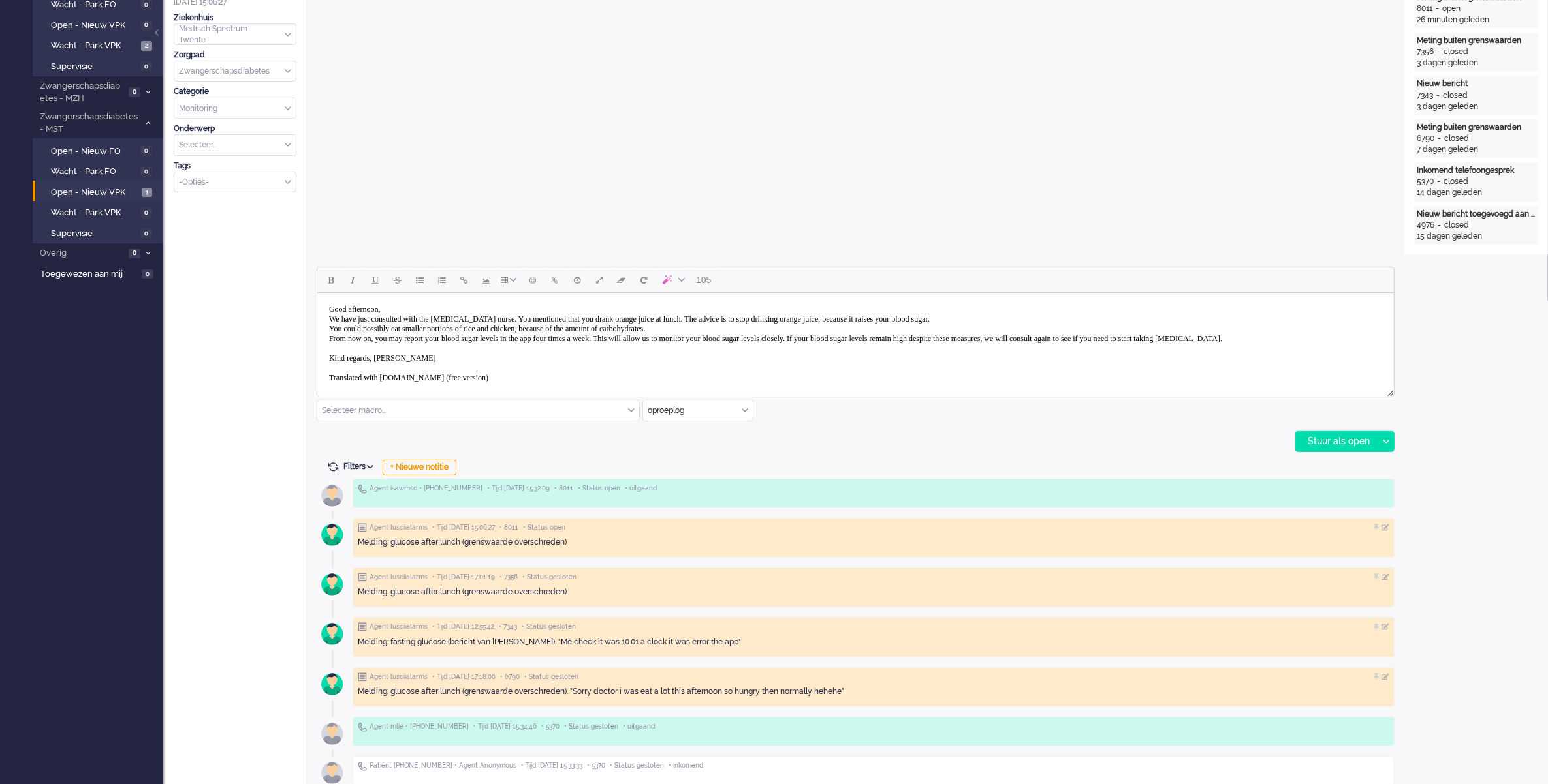
scroll to position [8, 0]
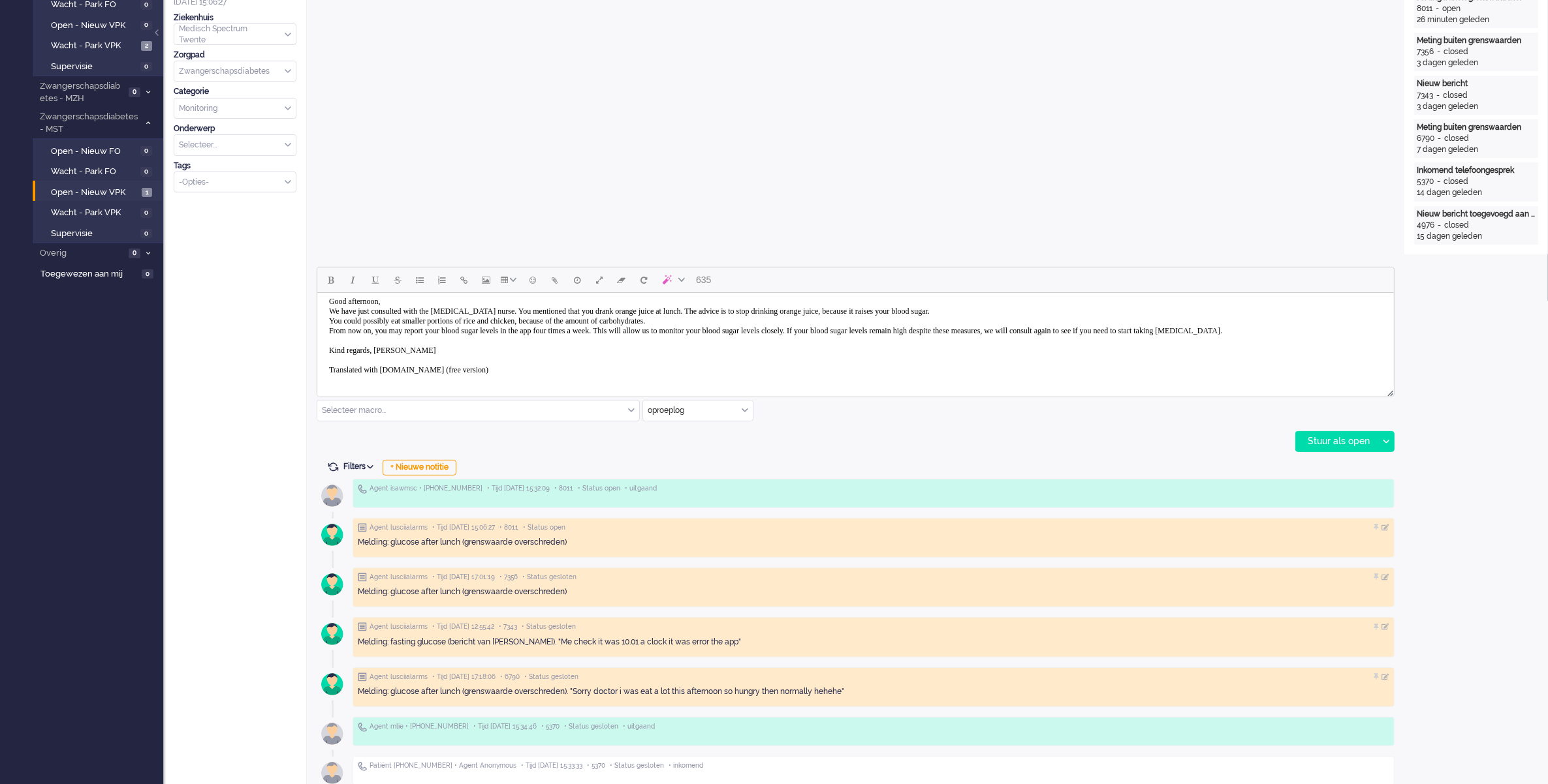
click at [399, 320] on body "Good afternoon, We have just consulted with the [MEDICAL_DATA] nurse. You menti…" at bounding box center [855, 336] width 1066 height 91
drag, startPoint x: 399, startPoint y: 320, endPoint x: 314, endPoint y: 325, distance: 85.1
click at [316, 325] on html "Good afternoon, We have just consulted with the [MEDICAL_DATA] nurse. You menti…" at bounding box center [854, 336] width 1076 height 102
drag, startPoint x: 506, startPoint y: 379, endPoint x: 314, endPoint y: 383, distance: 192.0
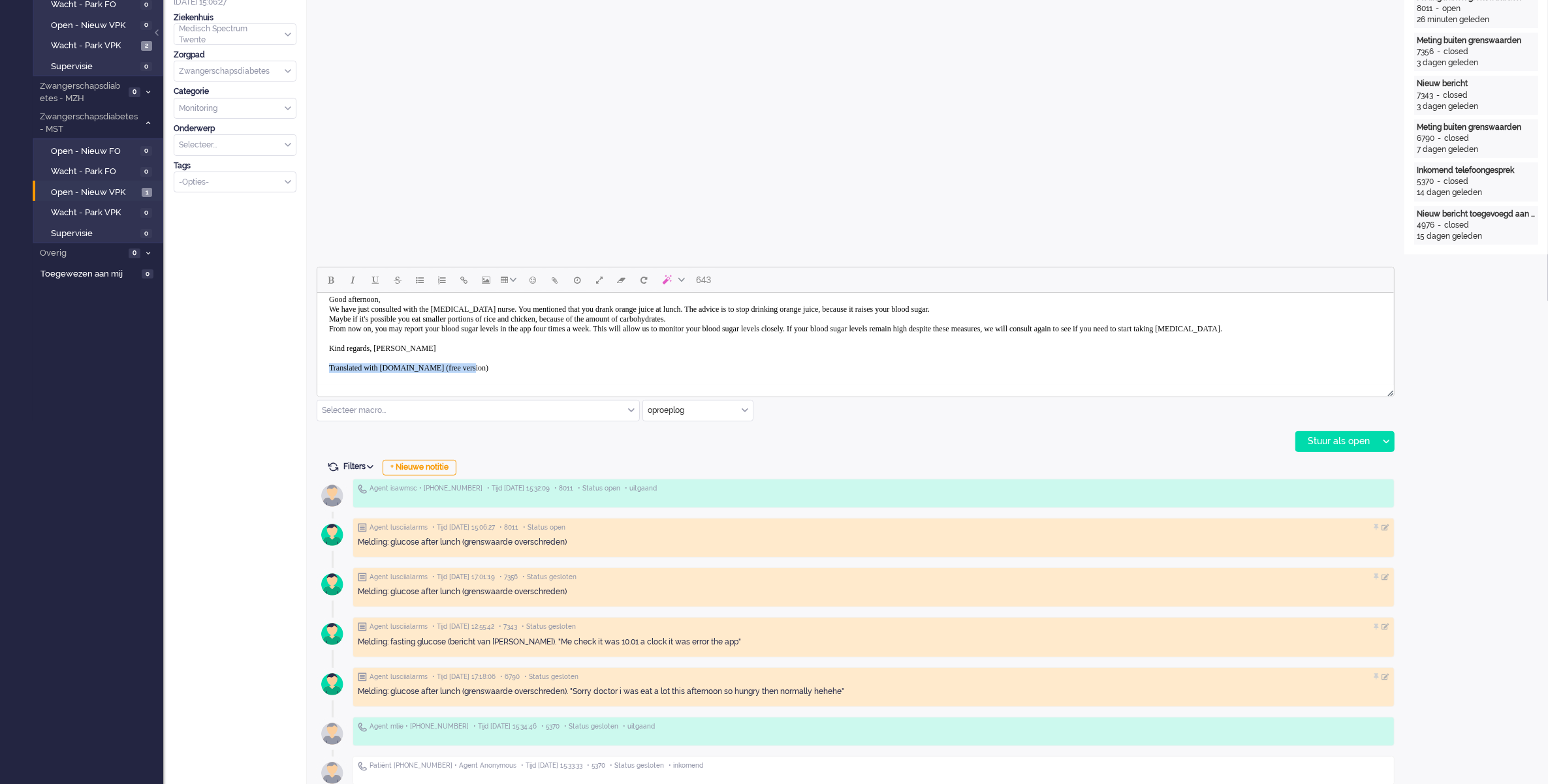
click at [316, 383] on html "Good afternoon, We have just consulted with the [MEDICAL_DATA] nurse. You menti…" at bounding box center [854, 334] width 1076 height 102
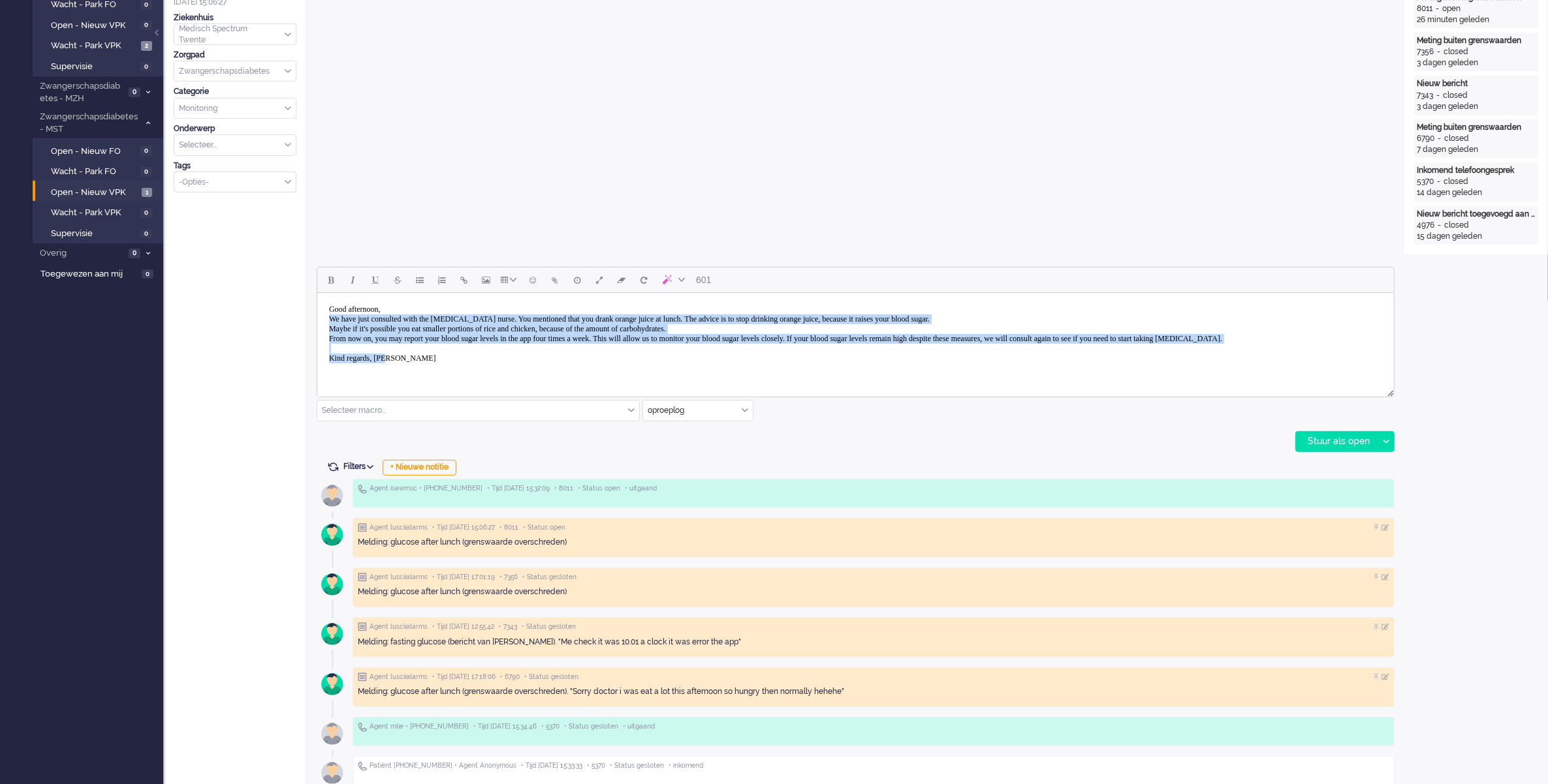
scroll to position [0, 0]
drag, startPoint x: 453, startPoint y: 362, endPoint x: 246, endPoint y: 278, distance: 223.4
click at [316, 293] on html "Good afternoon, We have just consulted with the [MEDICAL_DATA] nurse. You menti…" at bounding box center [854, 339] width 1076 height 92
copy body "Good afternoon, We have just consulted with the [MEDICAL_DATA] nurse. You menti…"
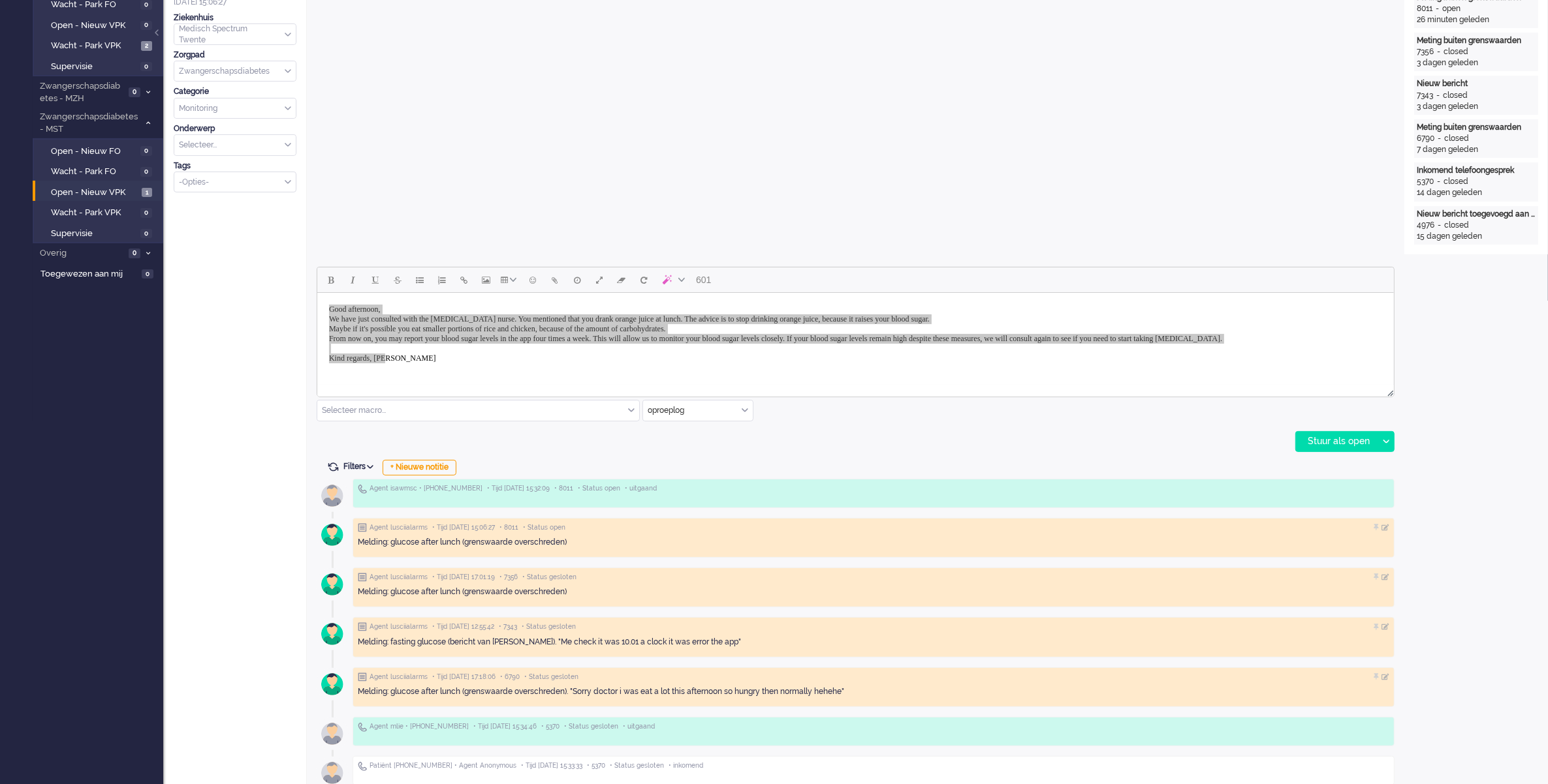
click at [746, 411] on div "oproeplog" at bounding box center [697, 410] width 110 height 20
click at [684, 488] on span "Zorg bij jou Messaging" at bounding box center [689, 486] width 81 height 11
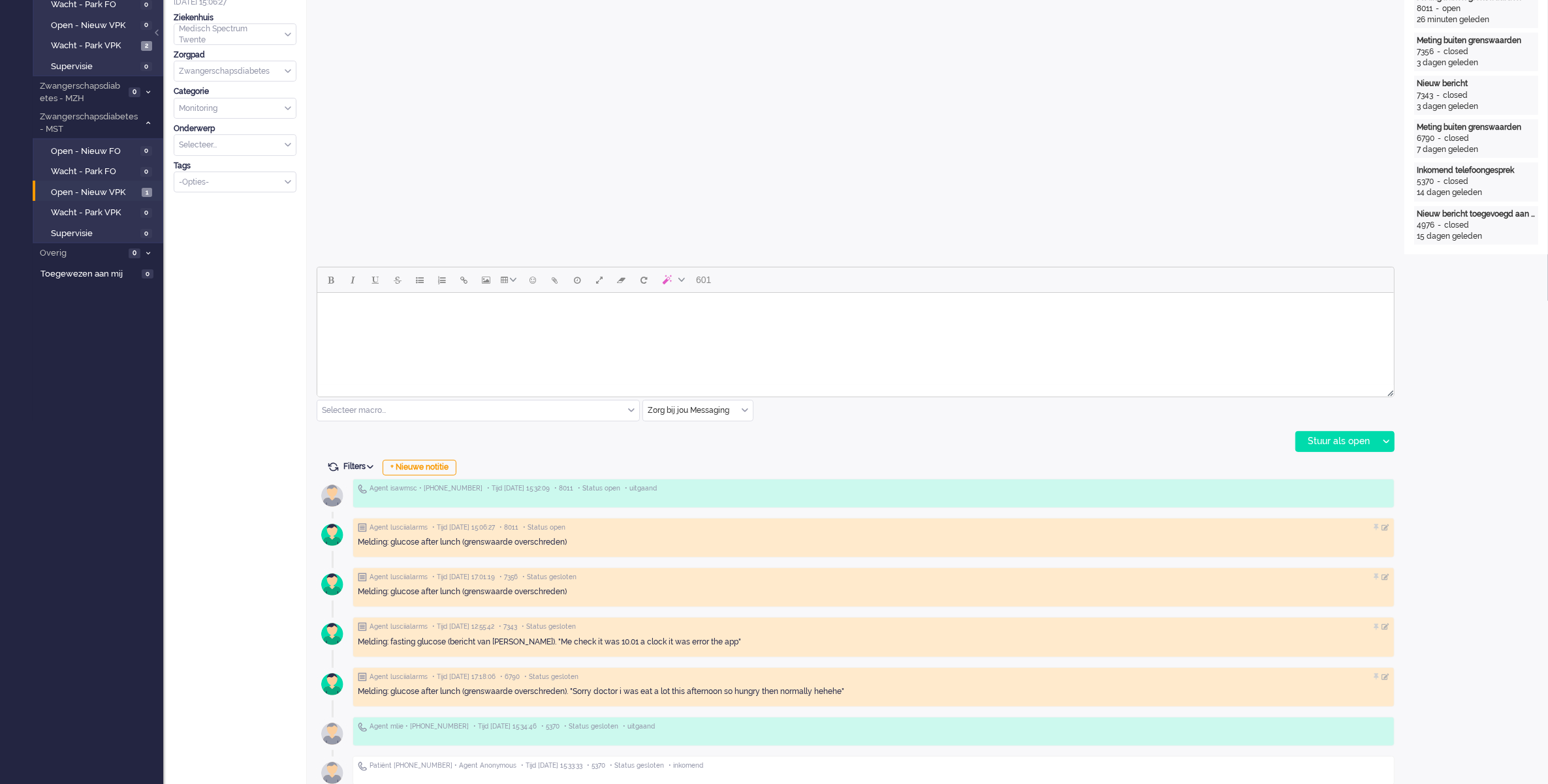
click at [811, 428] on div "601 Selecteer macro... Bericht: Activiteit Bericht: Activiteit aanpassen Berich…" at bounding box center [855, 359] width 1078 height 185
click at [439, 319] on body "Rich Text Area. Press ALT-0 for help." at bounding box center [855, 309] width 1066 height 23
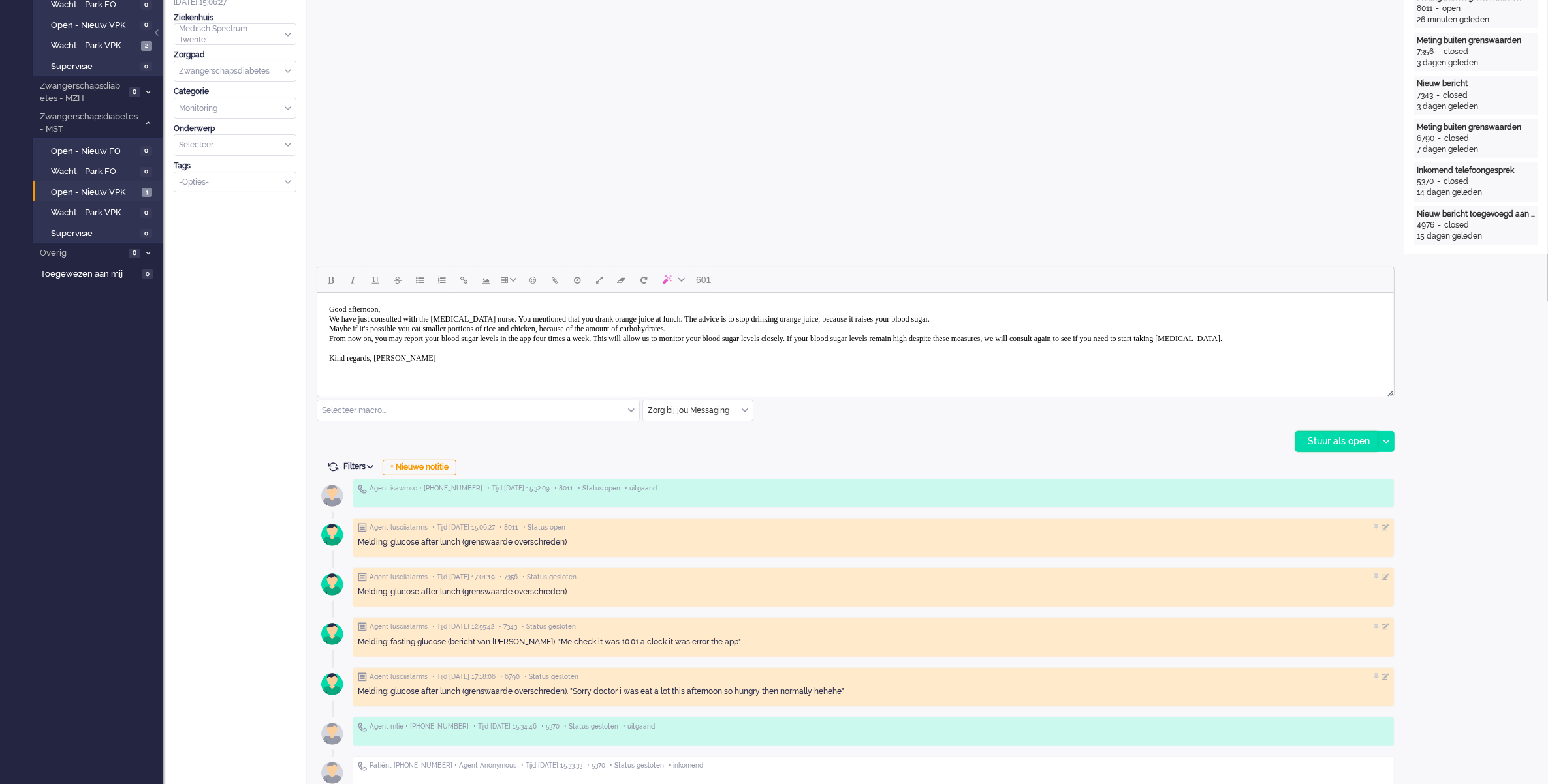
click at [1349, 444] on div "Stuur als open" at bounding box center [1337, 442] width 81 height 20
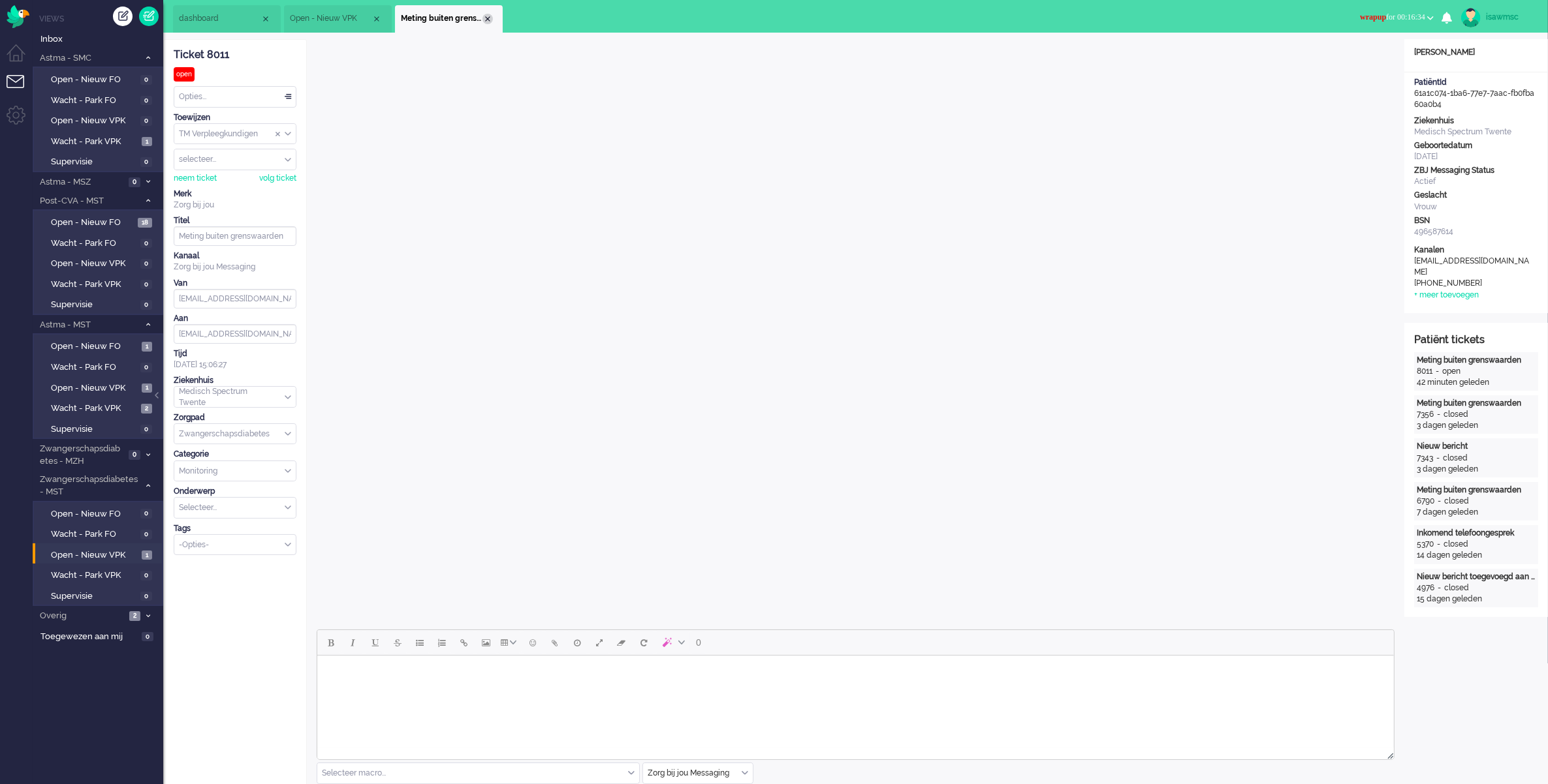
click at [485, 20] on div "Close tab" at bounding box center [487, 19] width 11 height 11
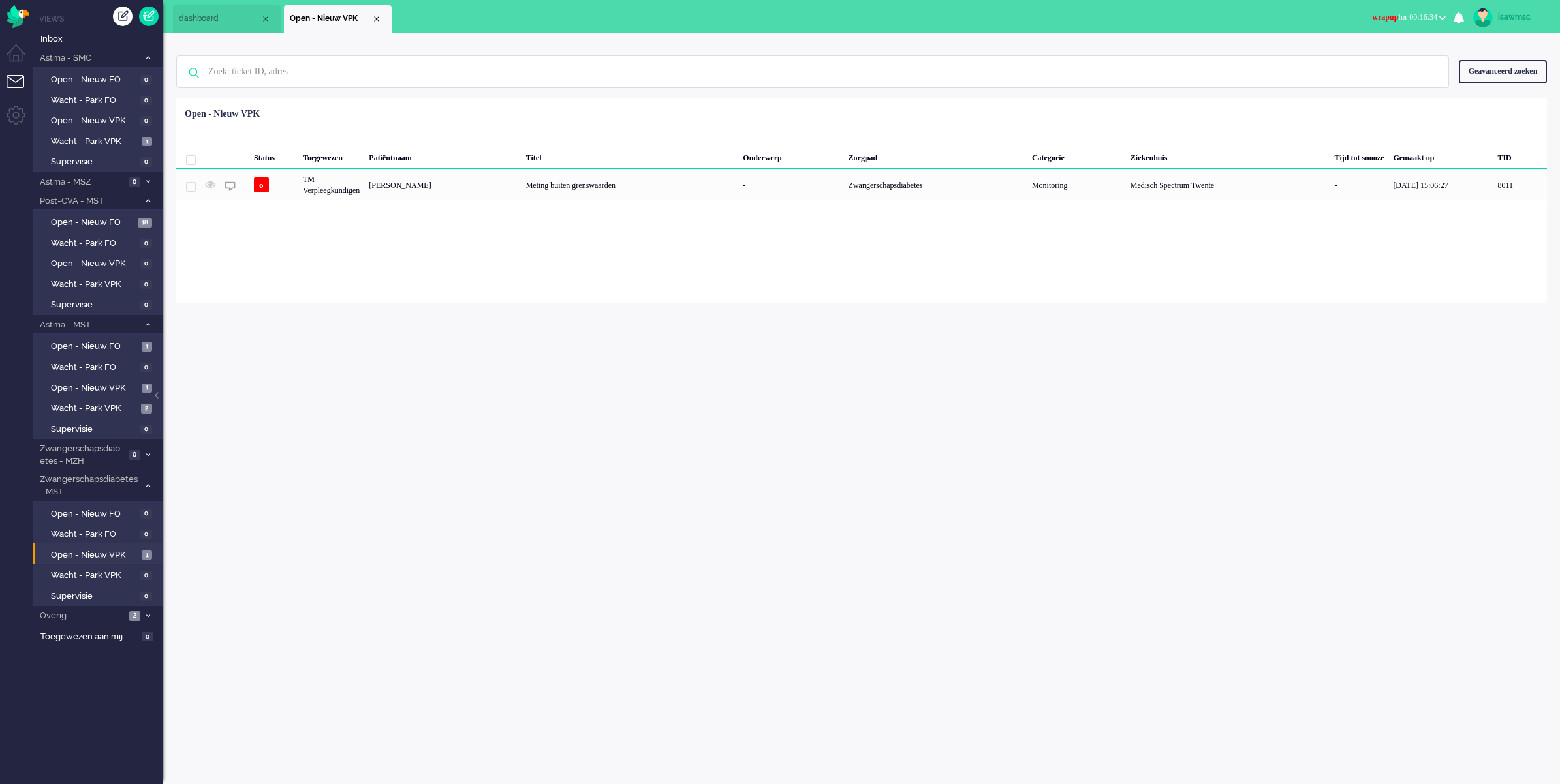
click at [1387, 26] on button "wrapup for 00:16:34" at bounding box center [1409, 17] width 89 height 19
click at [1368, 56] on label "Online" at bounding box center [1391, 57] width 103 height 11
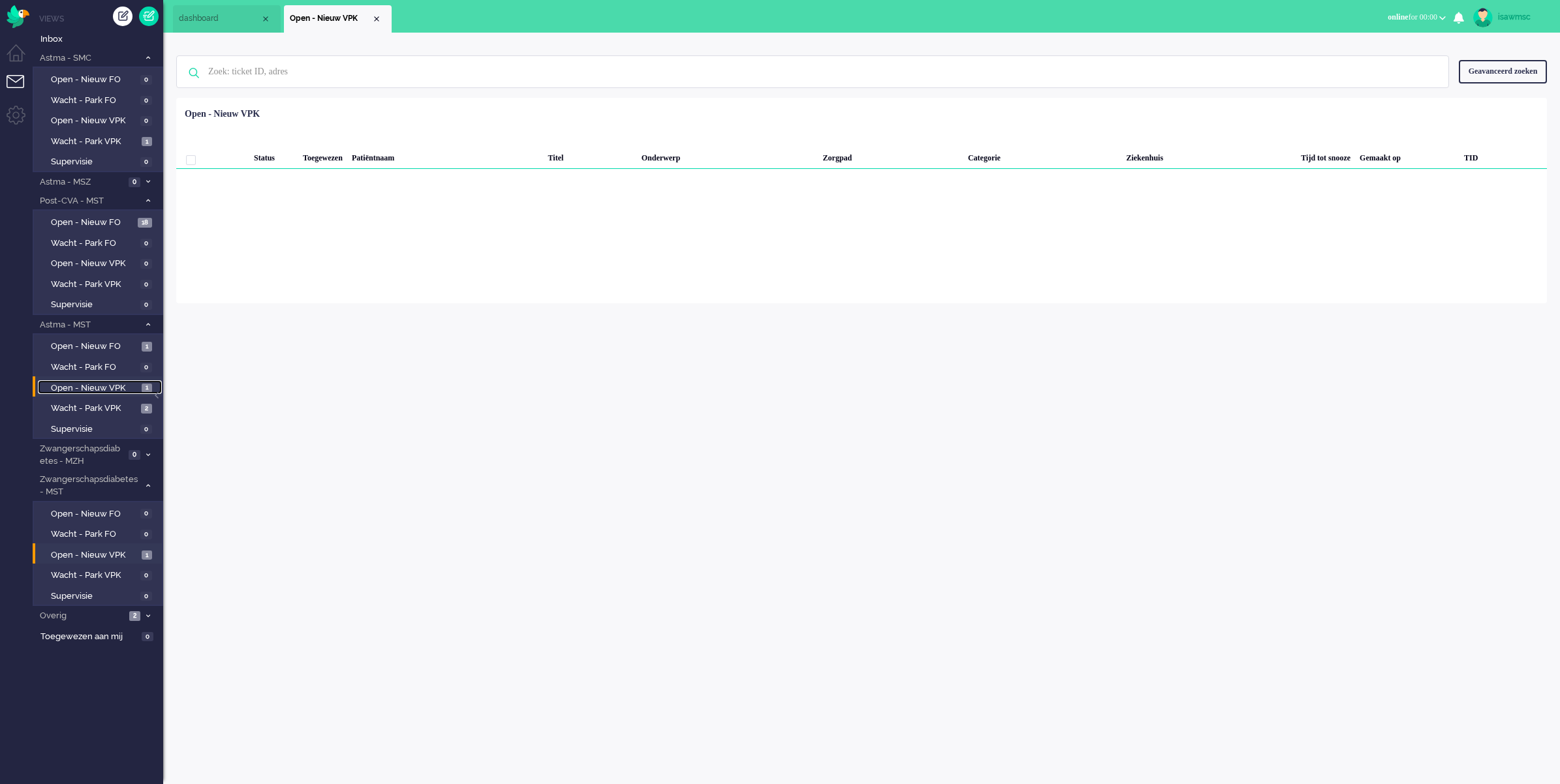
click at [70, 383] on span "Open - Nieuw VPK" at bounding box center [94, 389] width 87 height 13
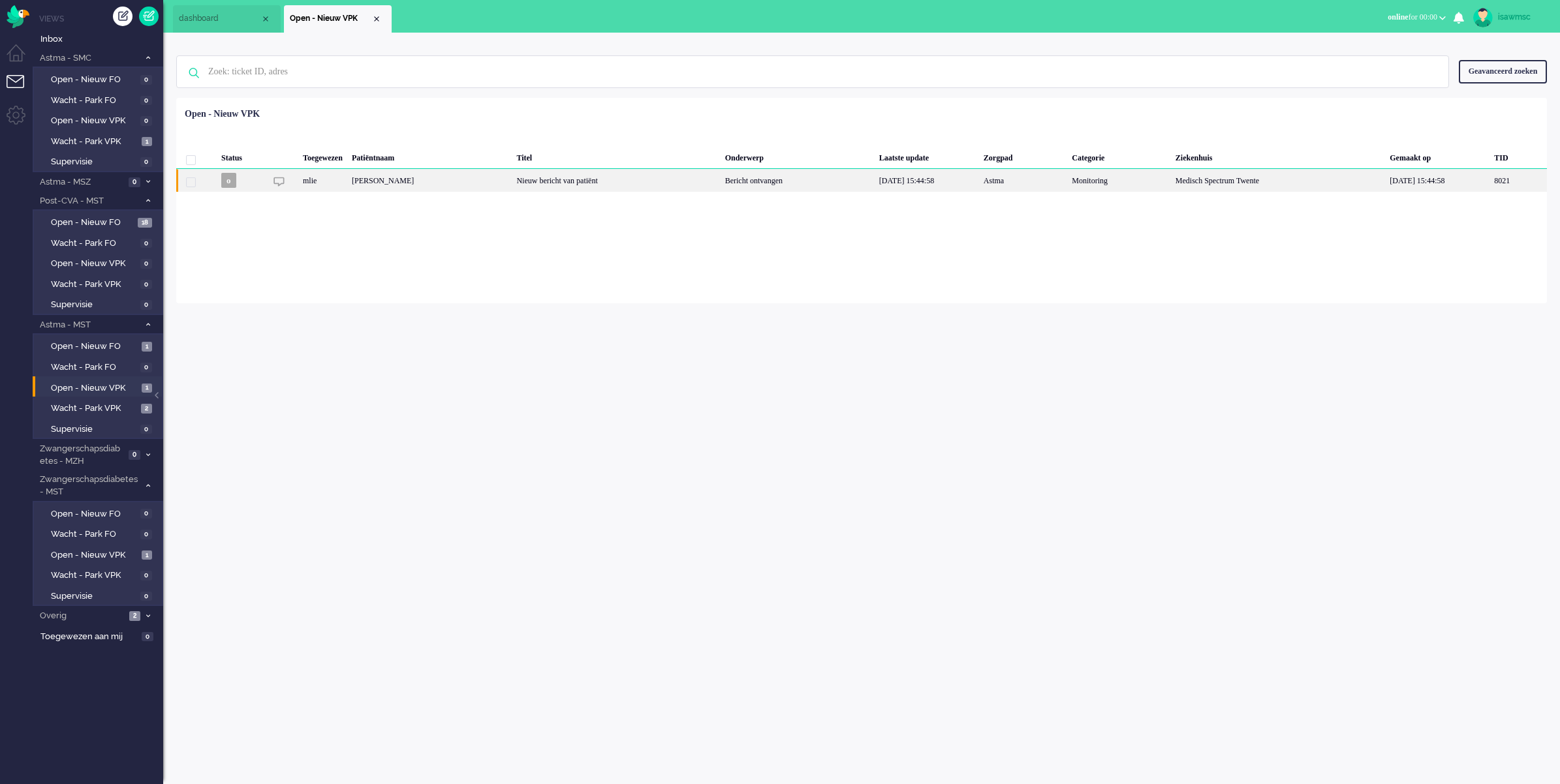
click at [1490, 179] on div "[PERSON_NAME]" at bounding box center [1518, 179] width 58 height 23
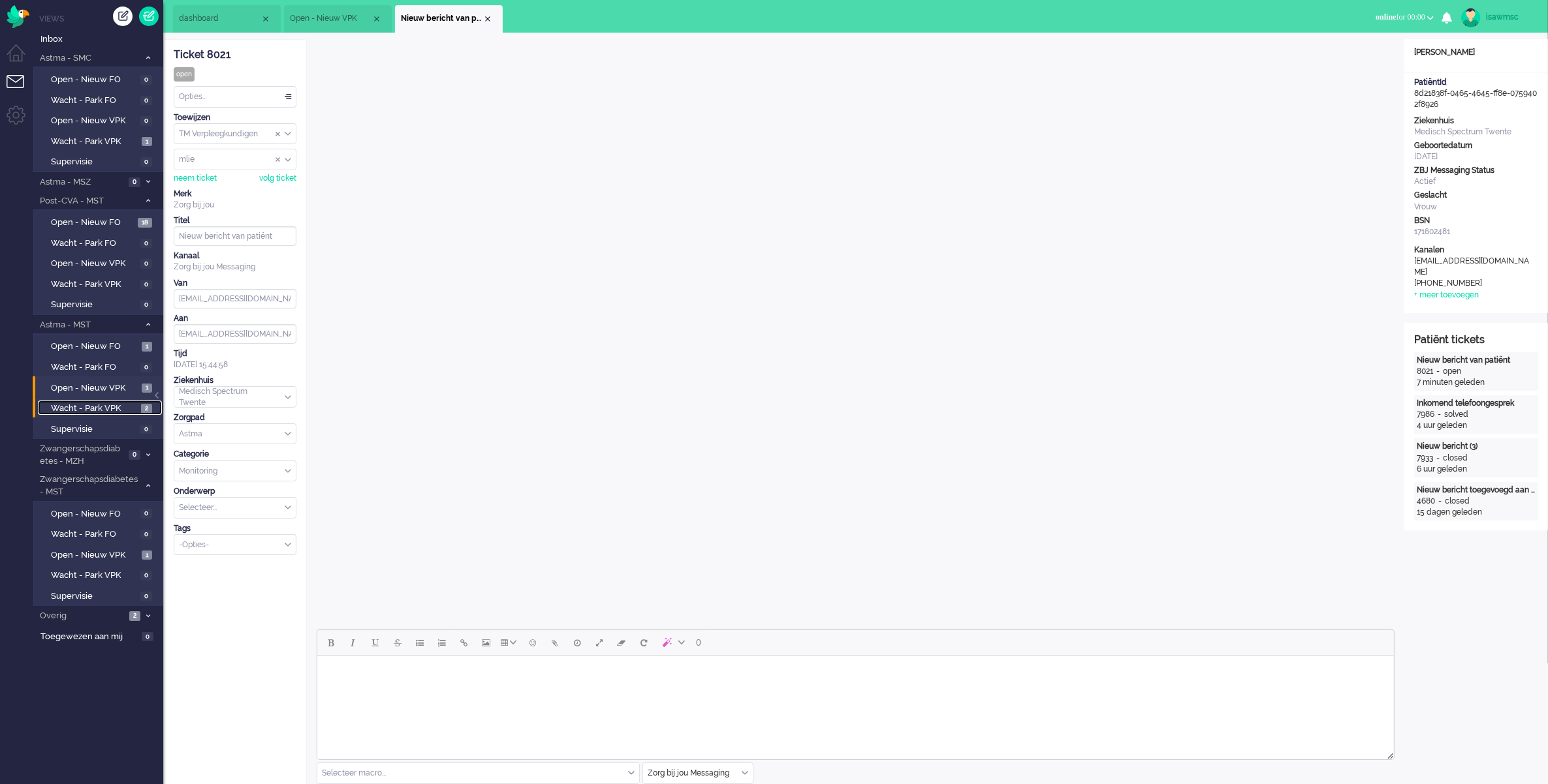
click at [126, 405] on span "Wacht - Park VPK" at bounding box center [94, 408] width 87 height 13
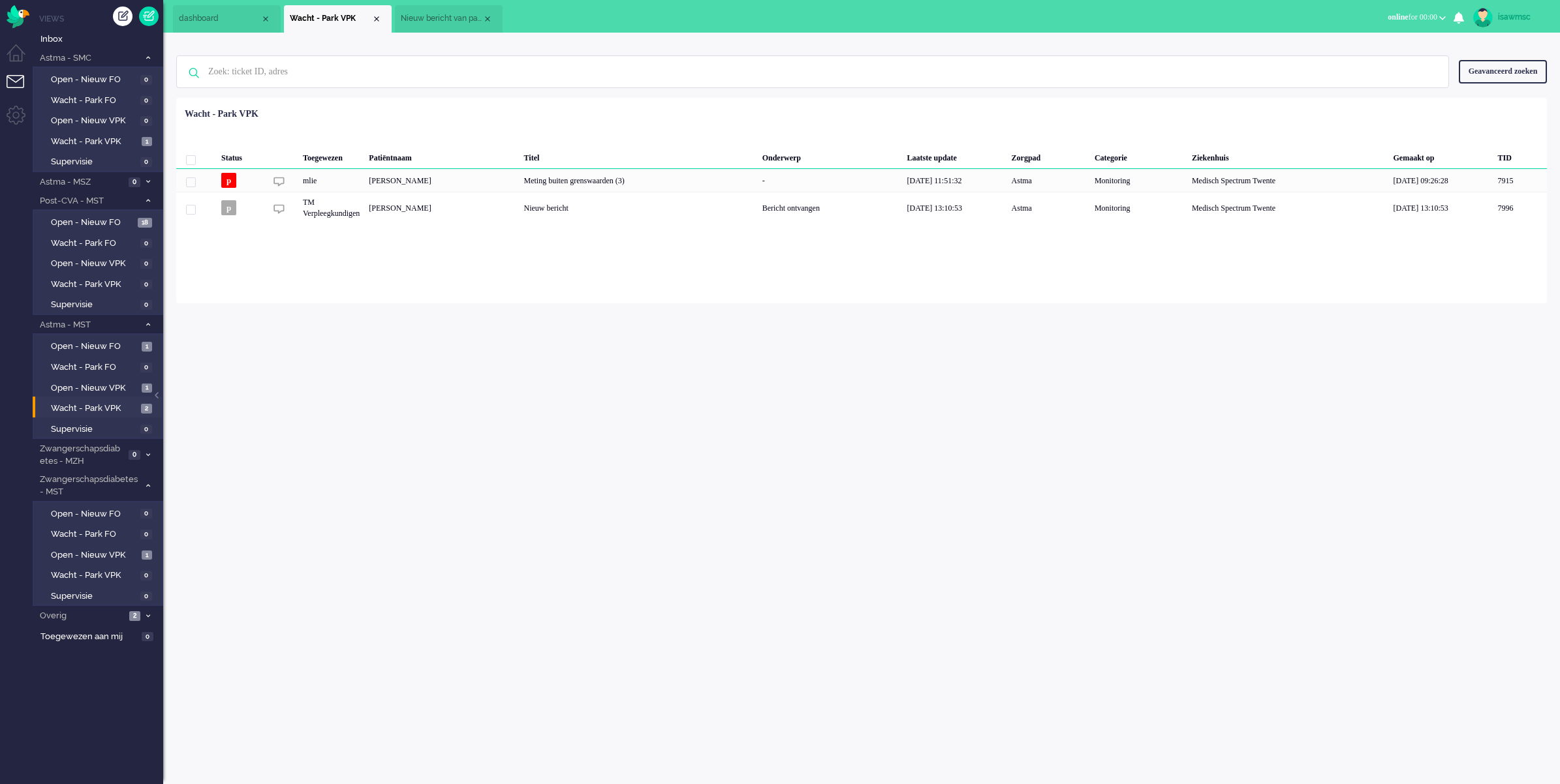
click at [520, 168] on div "Patiëntnaam" at bounding box center [639, 156] width 238 height 26
click at [1494, 173] on div "[PERSON_NAME]" at bounding box center [1520, 179] width 54 height 23
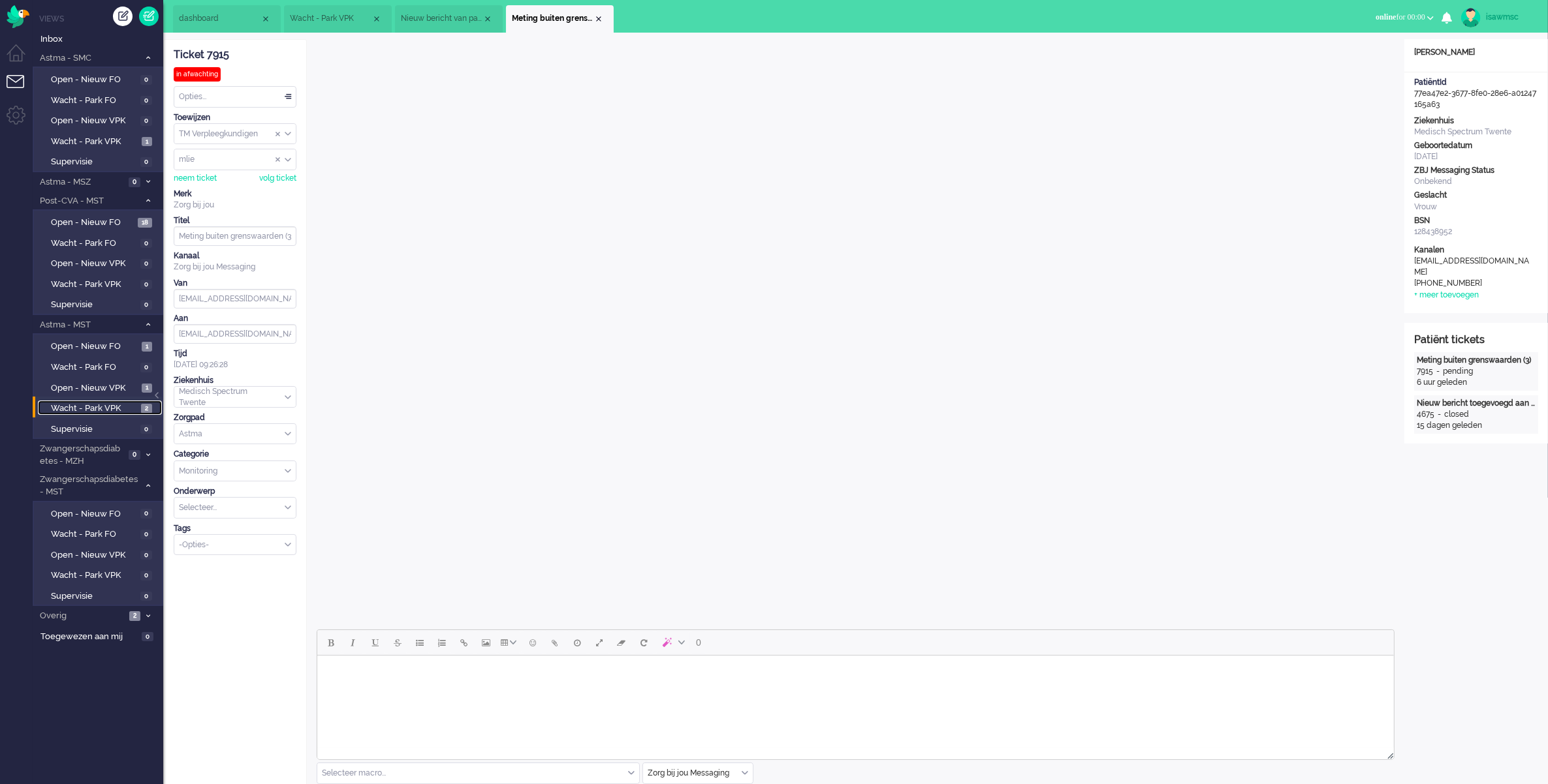
click at [132, 402] on span "Wacht - Park VPK" at bounding box center [94, 408] width 87 height 13
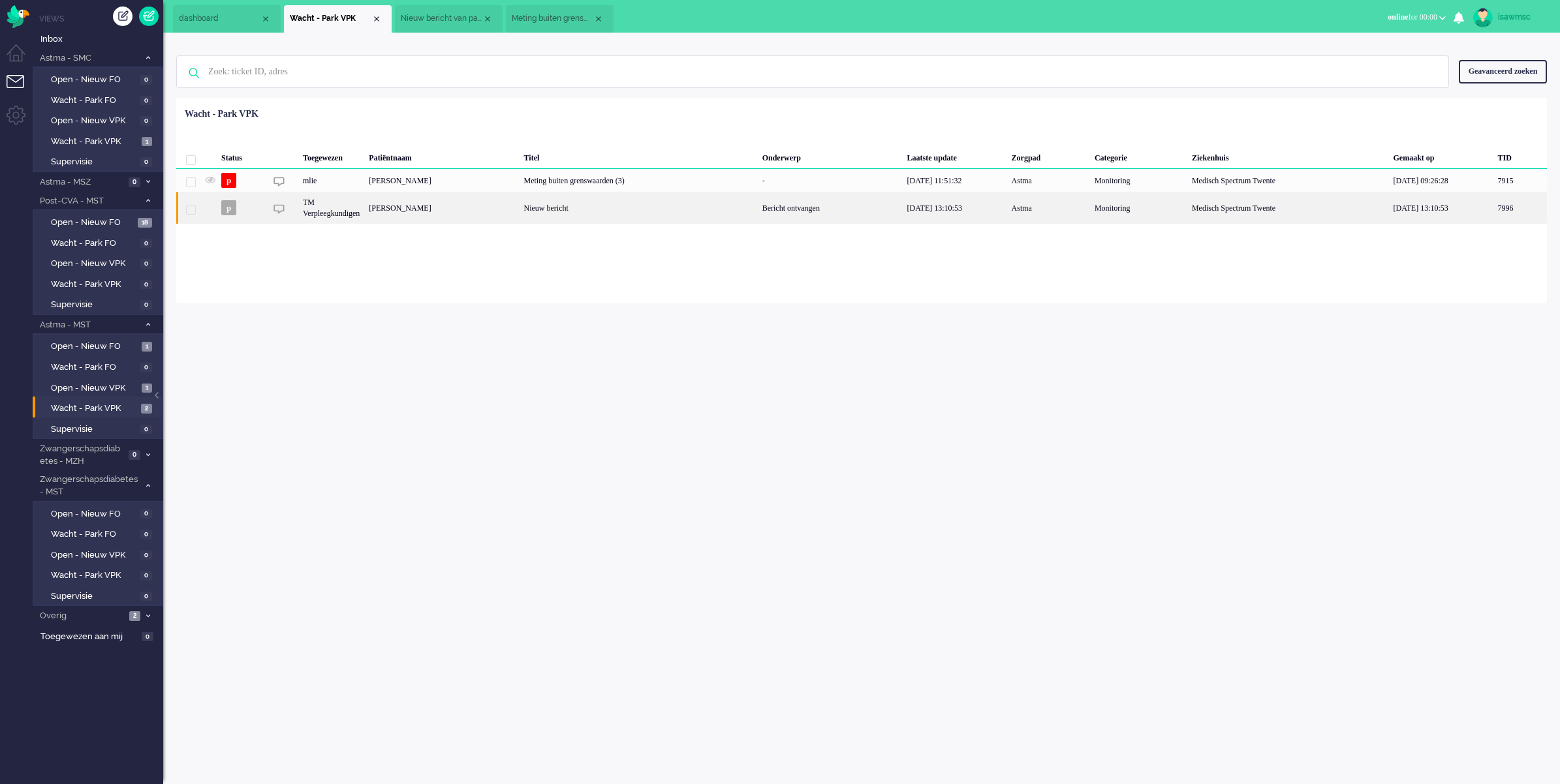
click at [1494, 212] on div "[PERSON_NAME]" at bounding box center [1520, 208] width 54 height 32
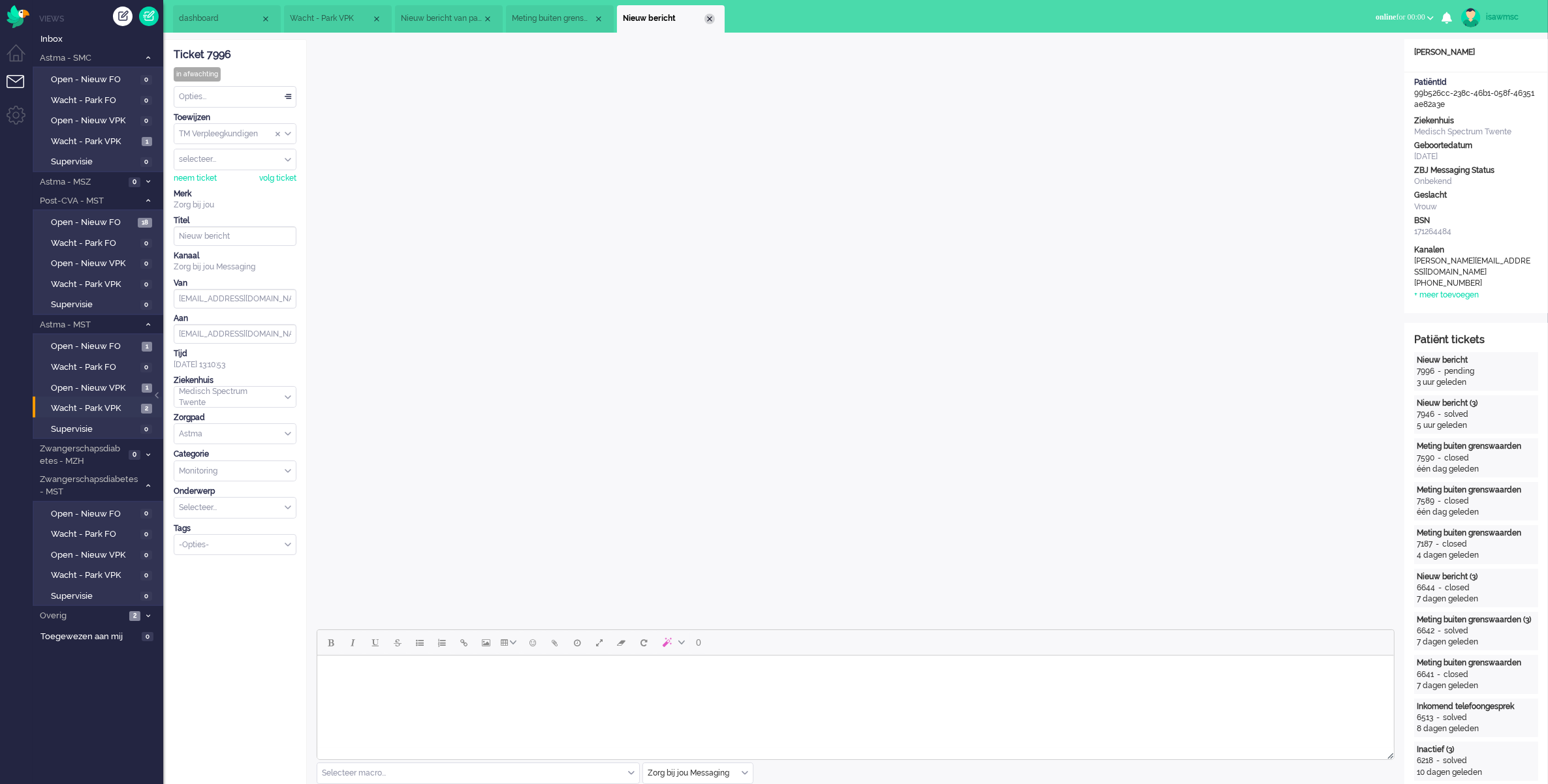
click at [710, 15] on div "Close tab" at bounding box center [709, 19] width 11 height 11
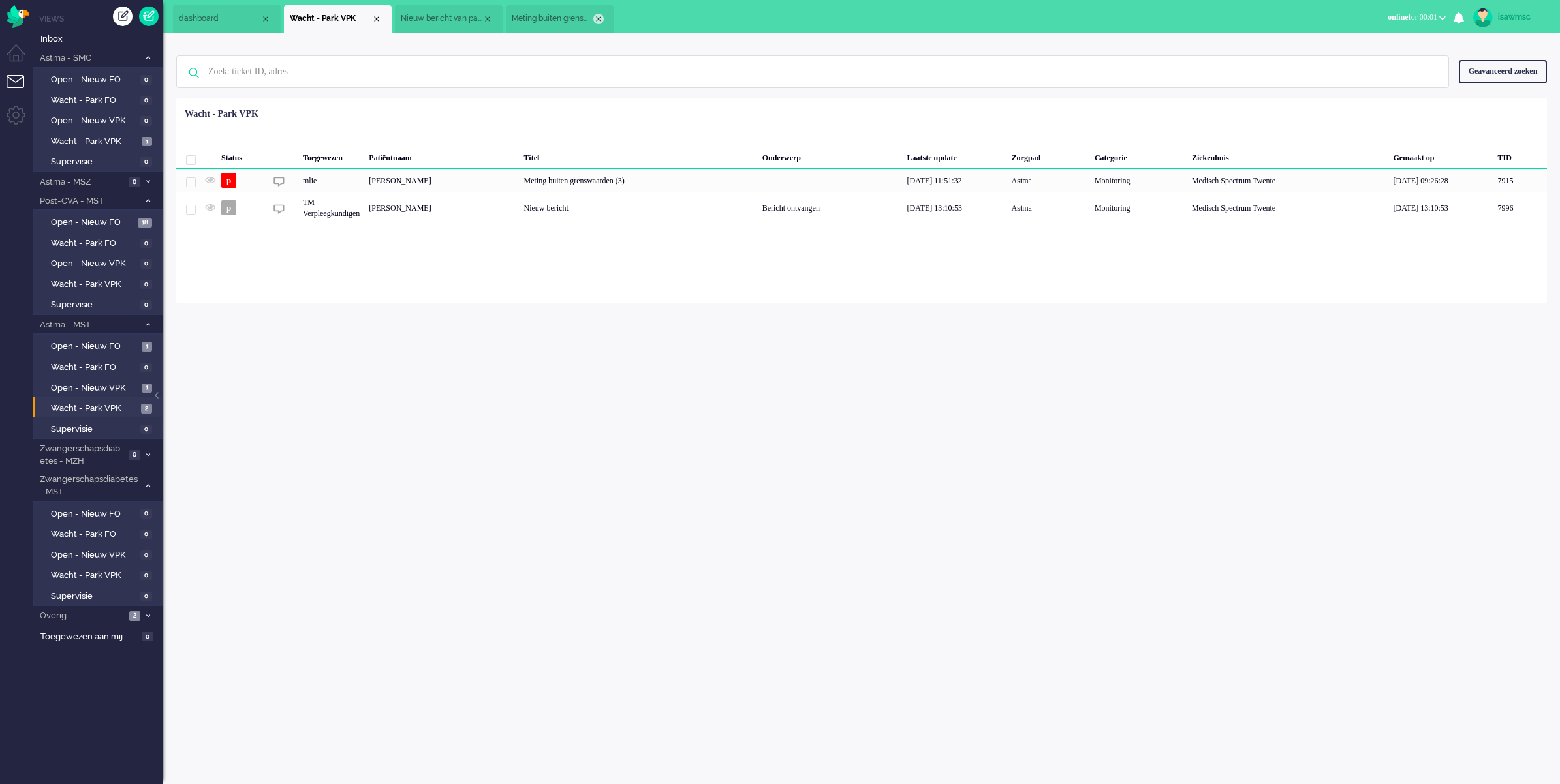
click at [599, 16] on div "Close tab" at bounding box center [598, 19] width 11 height 11
click at [494, 16] on li "Nieuw bericht van patiënt" at bounding box center [448, 19] width 108 height 28
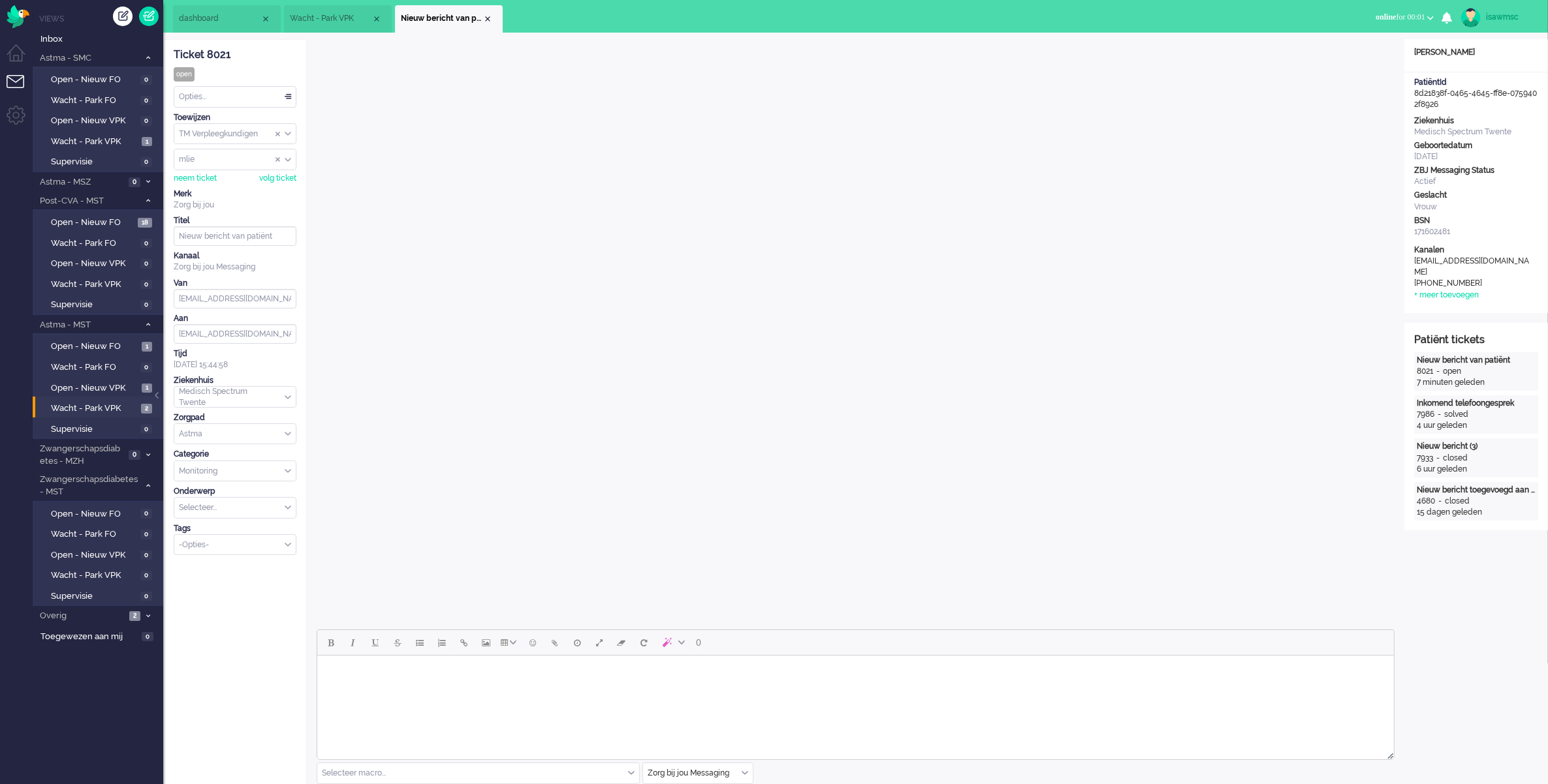
click at [493, 16] on li "Nieuw bericht van patiënt" at bounding box center [448, 19] width 108 height 28
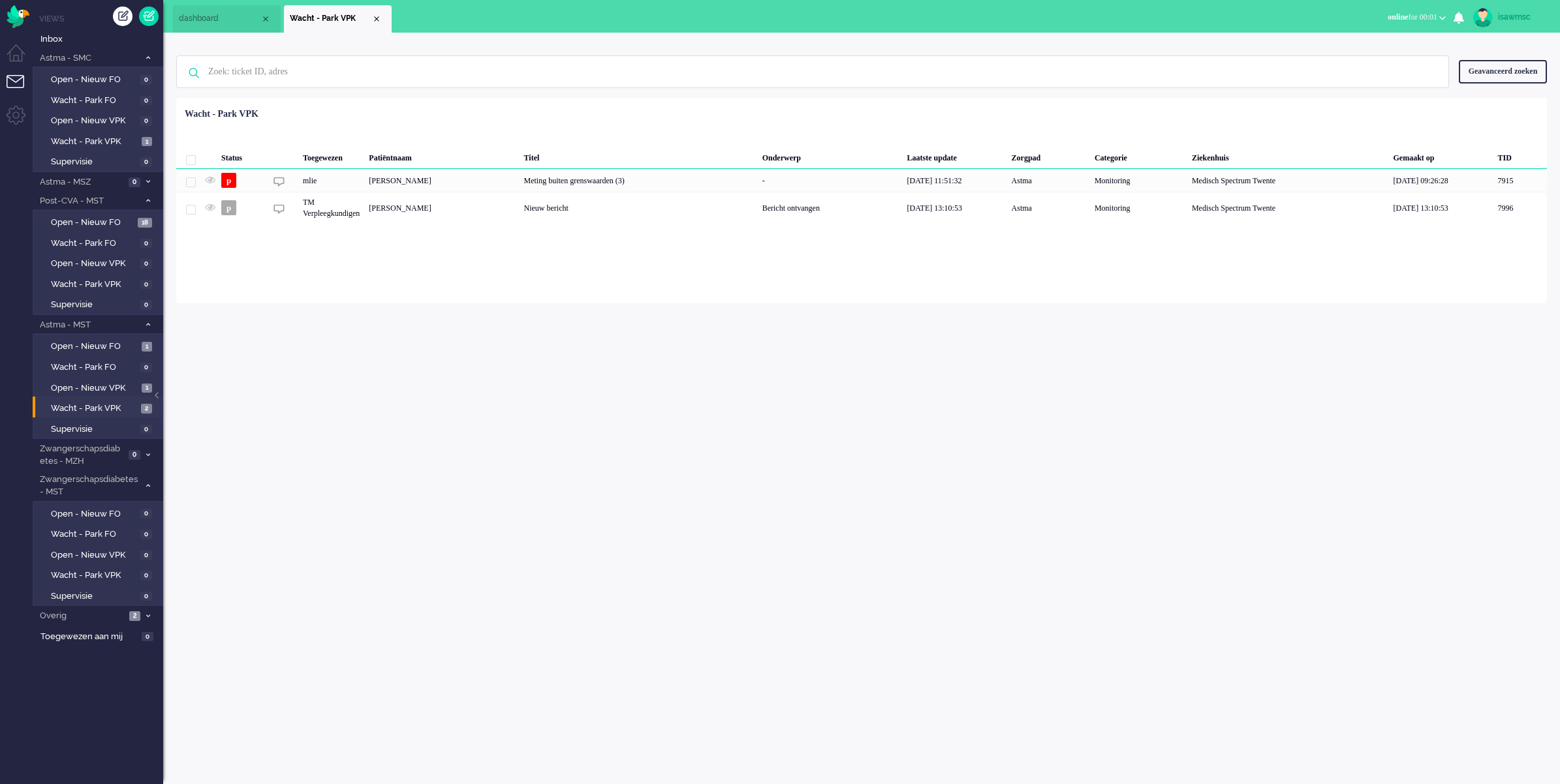
click at [65, 25] on ul "Views Inbox Astma - SMC 1 Open - Nieuw FO 0 Wacht - Park FO 0 Open - Nieuw VPK …" at bounding box center [98, 392] width 131 height 784
click at [65, 32] on link "Inbox" at bounding box center [100, 39] width 125 height 14
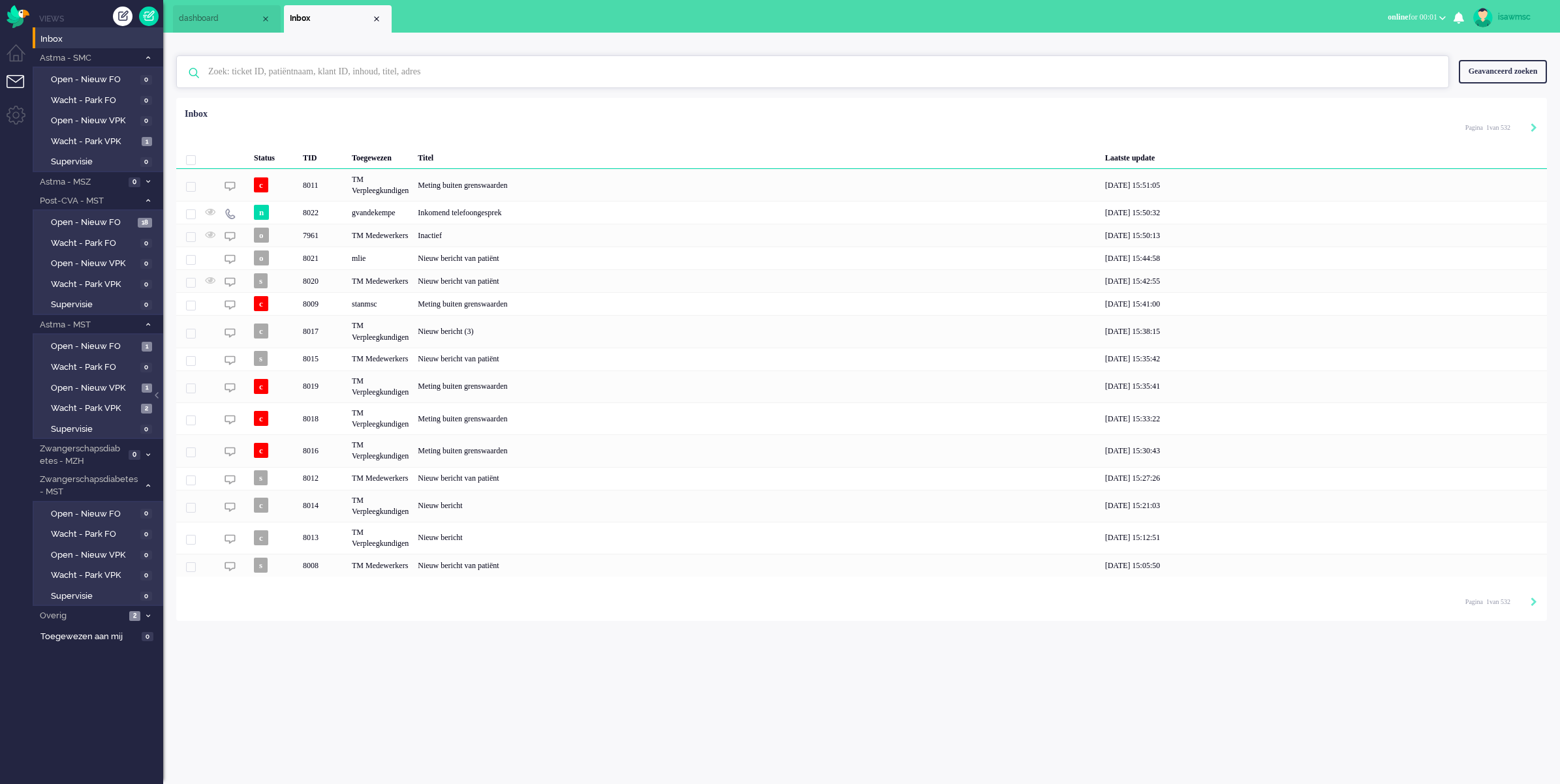
click at [362, 68] on input "text" at bounding box center [814, 72] width 1233 height 32
paste input "81044601"
type input "81044601"
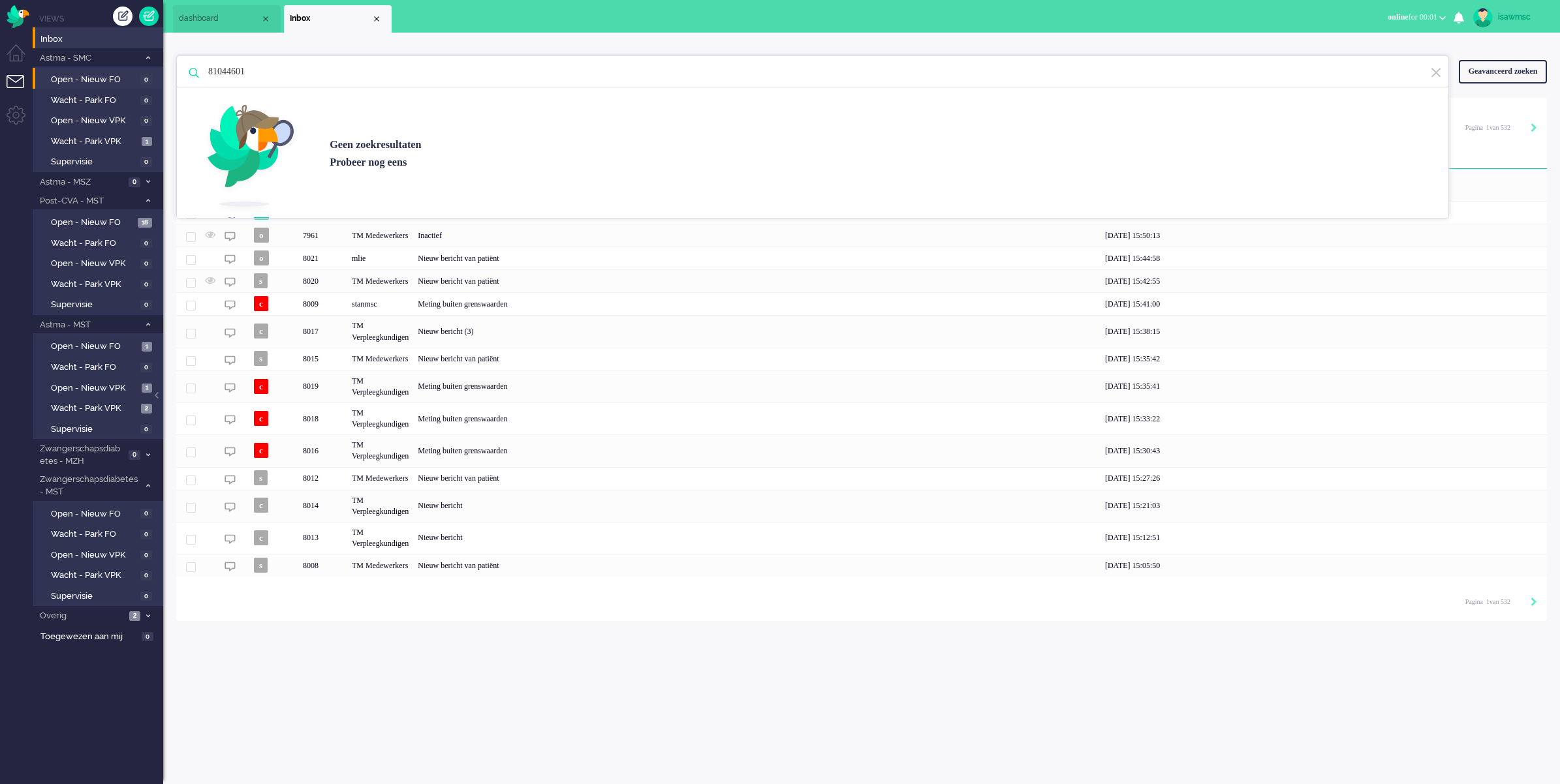
drag, startPoint x: 320, startPoint y: 72, endPoint x: 142, endPoint y: 71, distance: 178.0
click at [142, 71] on div "Thuis Dashboard [GEOGRAPHIC_DATA] Volgen [GEOGRAPHIC_DATA] release_2.1.2 Views …" at bounding box center [780, 392] width 1560 height 784
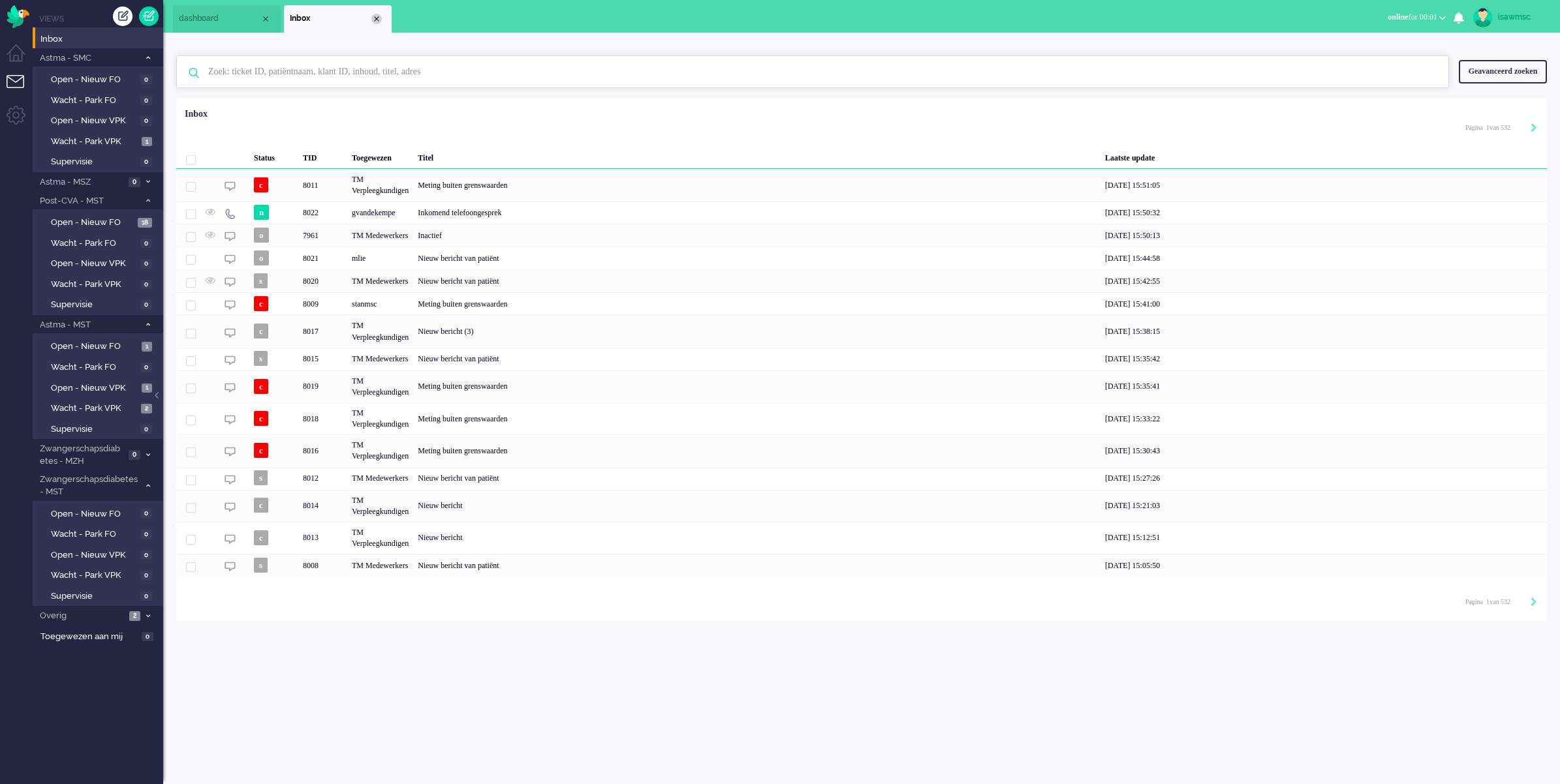
click at [374, 20] on div "Close tab" at bounding box center [377, 19] width 11 height 11
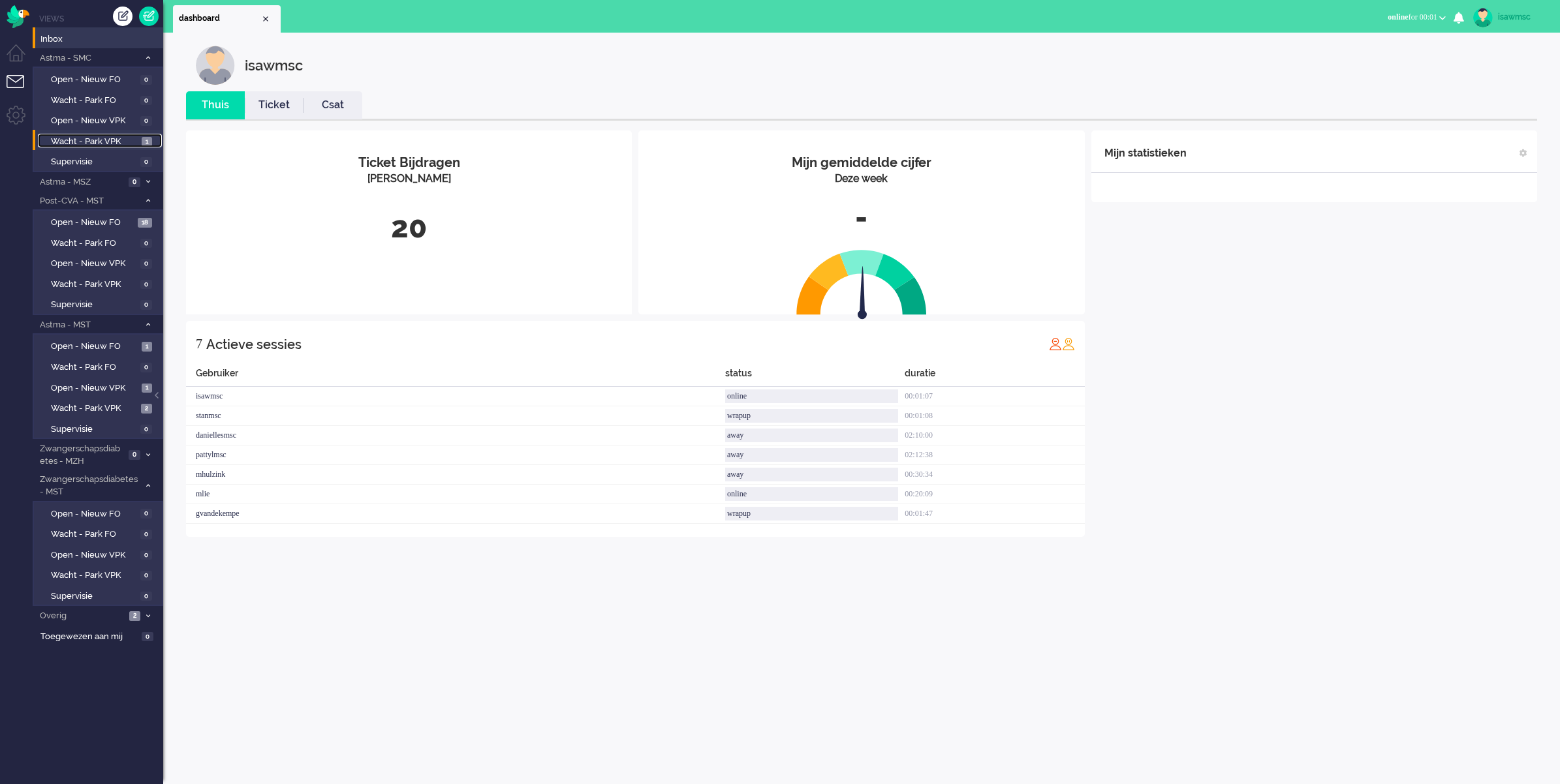
click at [112, 137] on span "Wacht - Park VPK" at bounding box center [94, 142] width 87 height 13
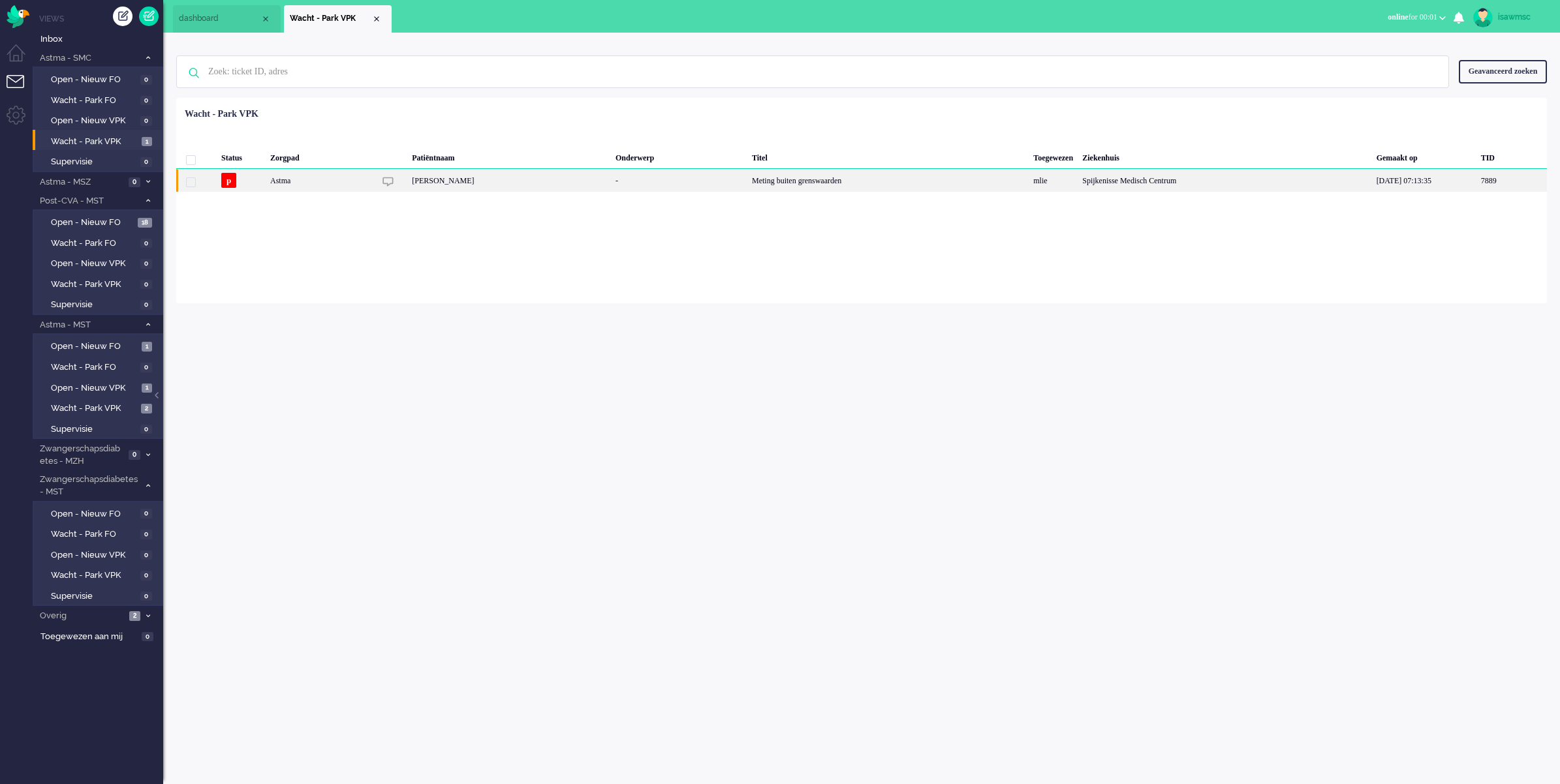
click at [748, 183] on div "Astma" at bounding box center [889, 179] width 282 height 23
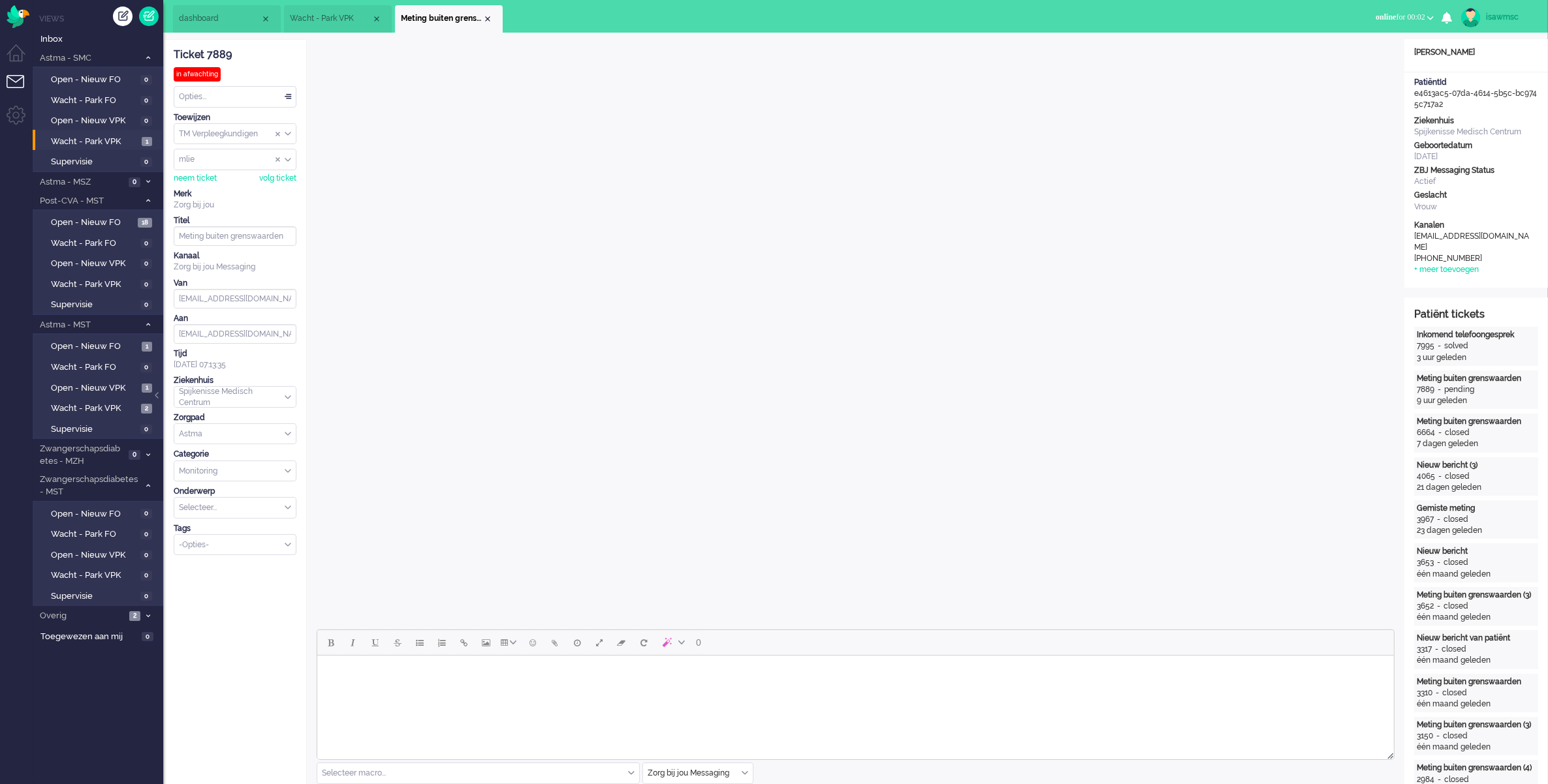
scroll to position [326, 0]
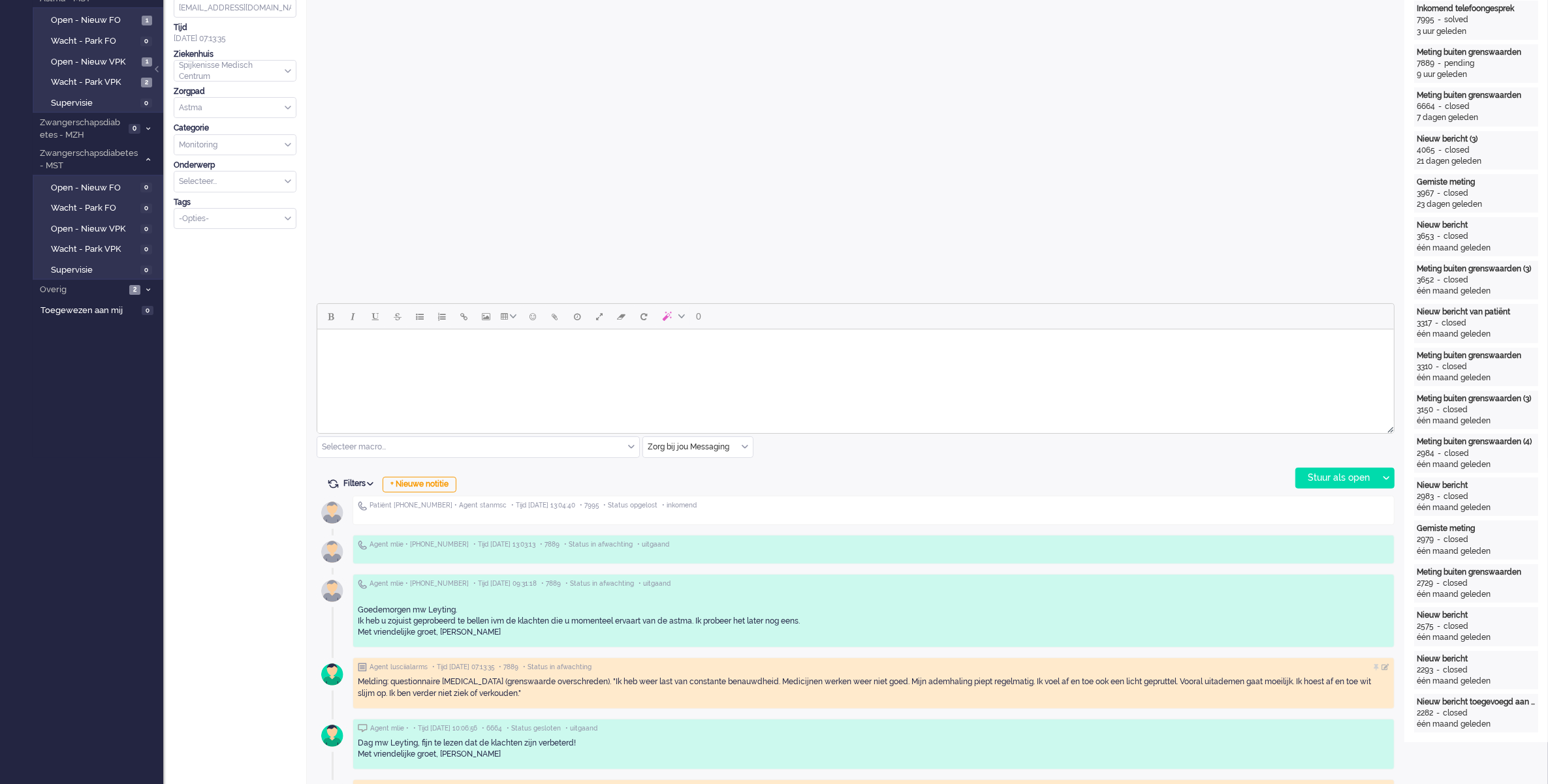
click at [742, 445] on div "Zorg bij jou Messaging" at bounding box center [697, 447] width 110 height 20
click at [700, 483] on span "uitgaand telefoon" at bounding box center [680, 485] width 64 height 11
click at [1315, 482] on div "Stuur als open" at bounding box center [1337, 479] width 81 height 20
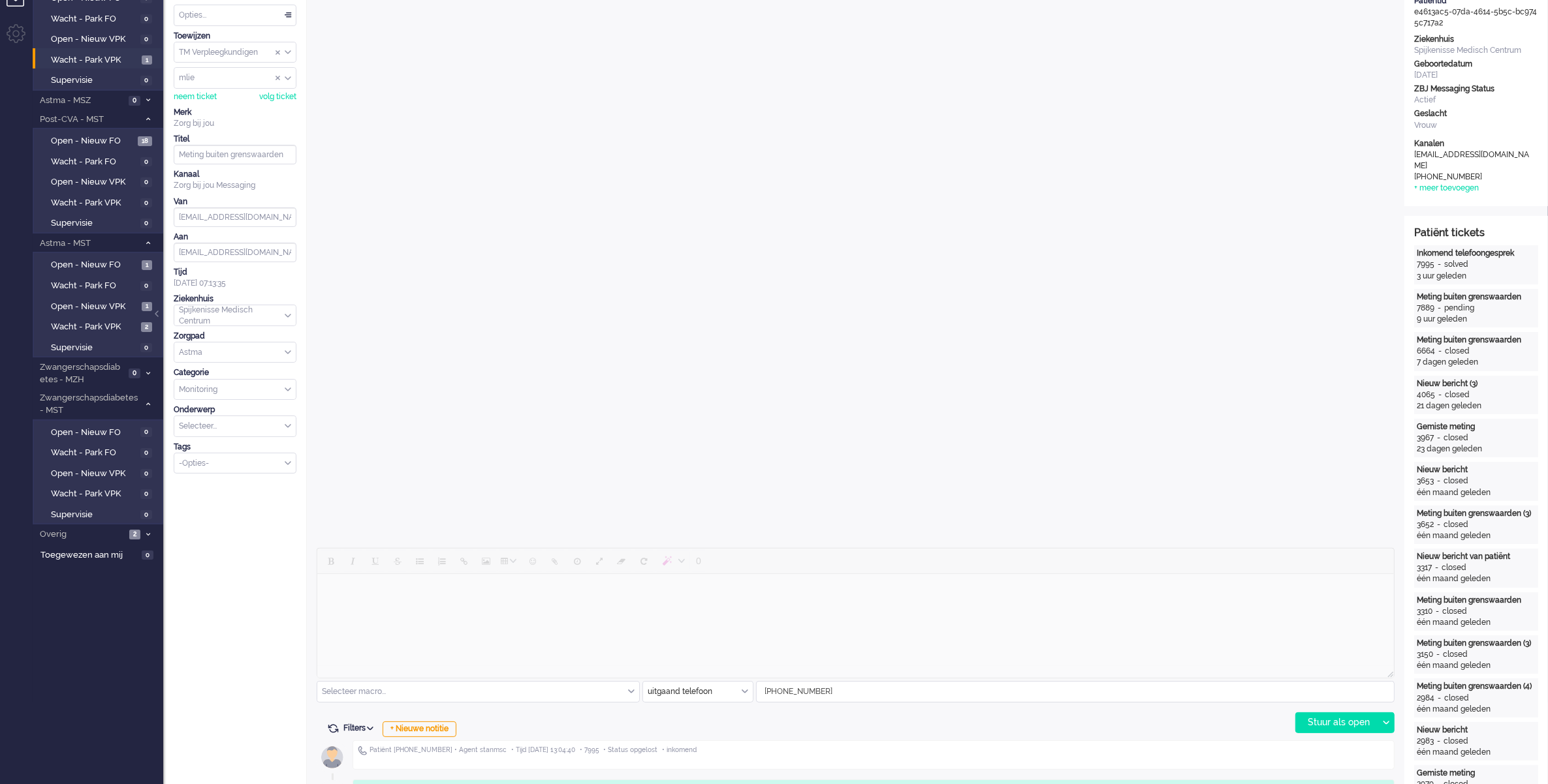
scroll to position [0, 0]
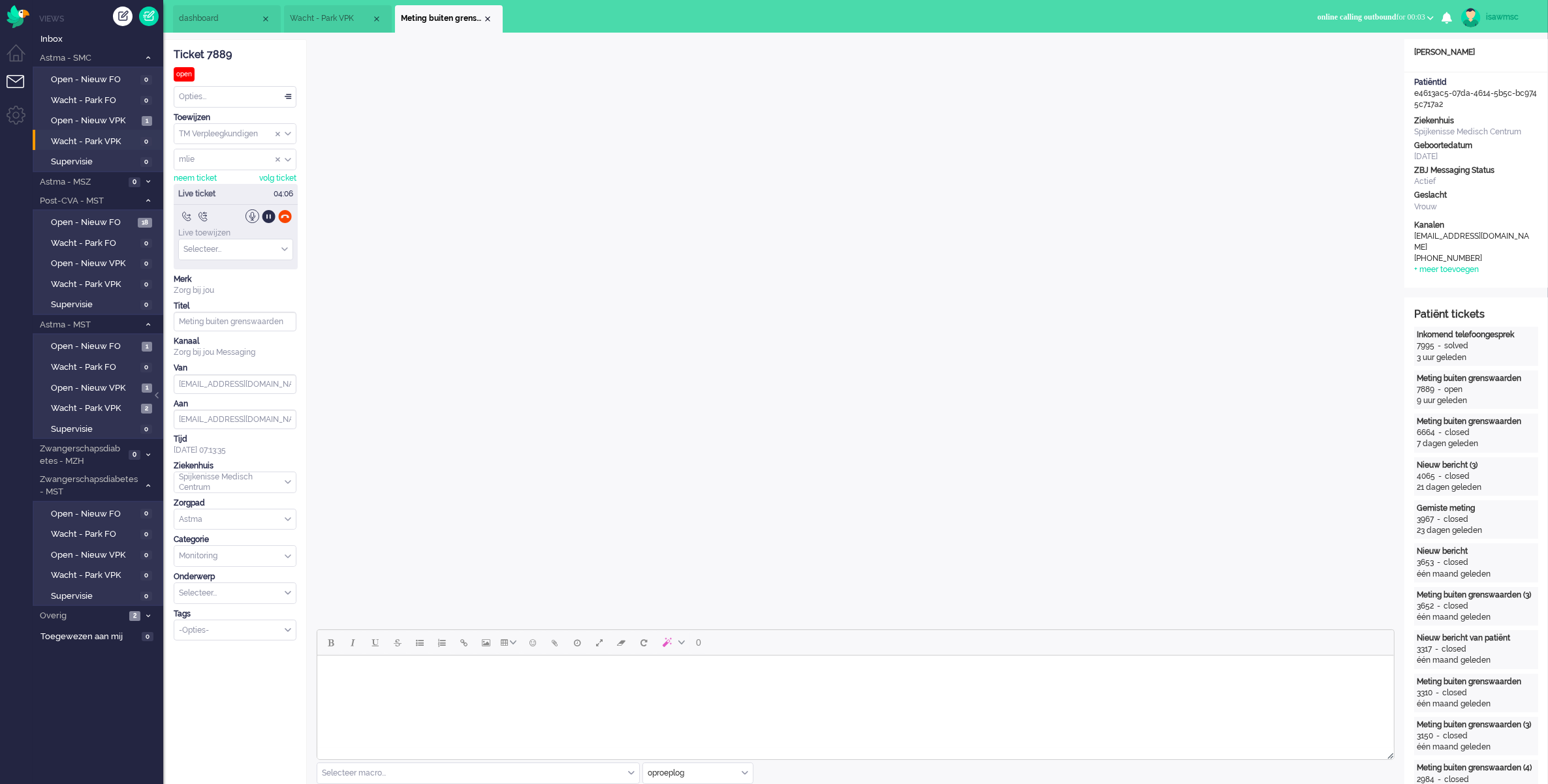
click at [1249, 18] on ul "dashboard Wacht - Park VPK Meting buiten grenswaarden" at bounding box center [728, 16] width 1111 height 33
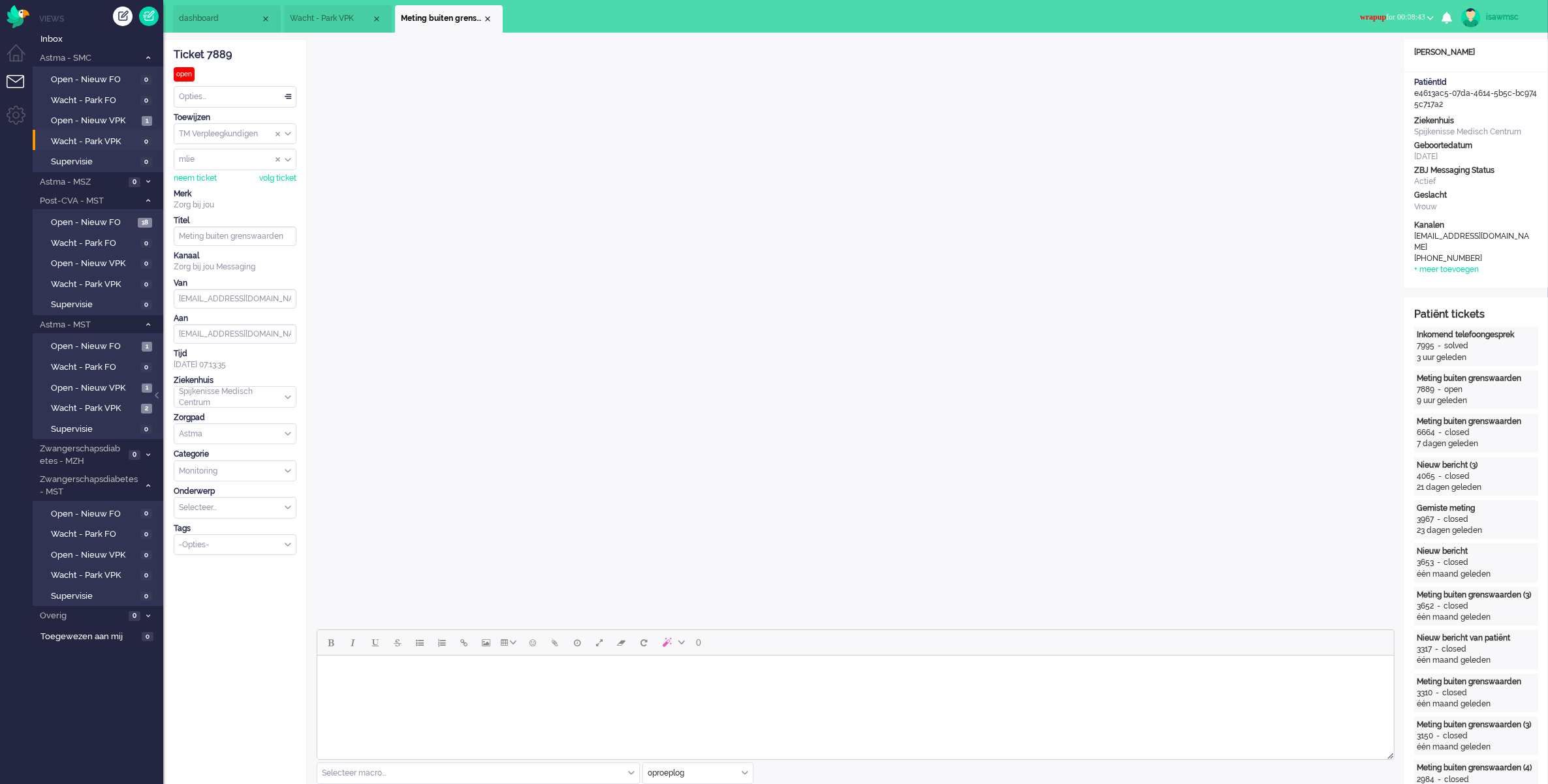
scroll to position [407, 0]
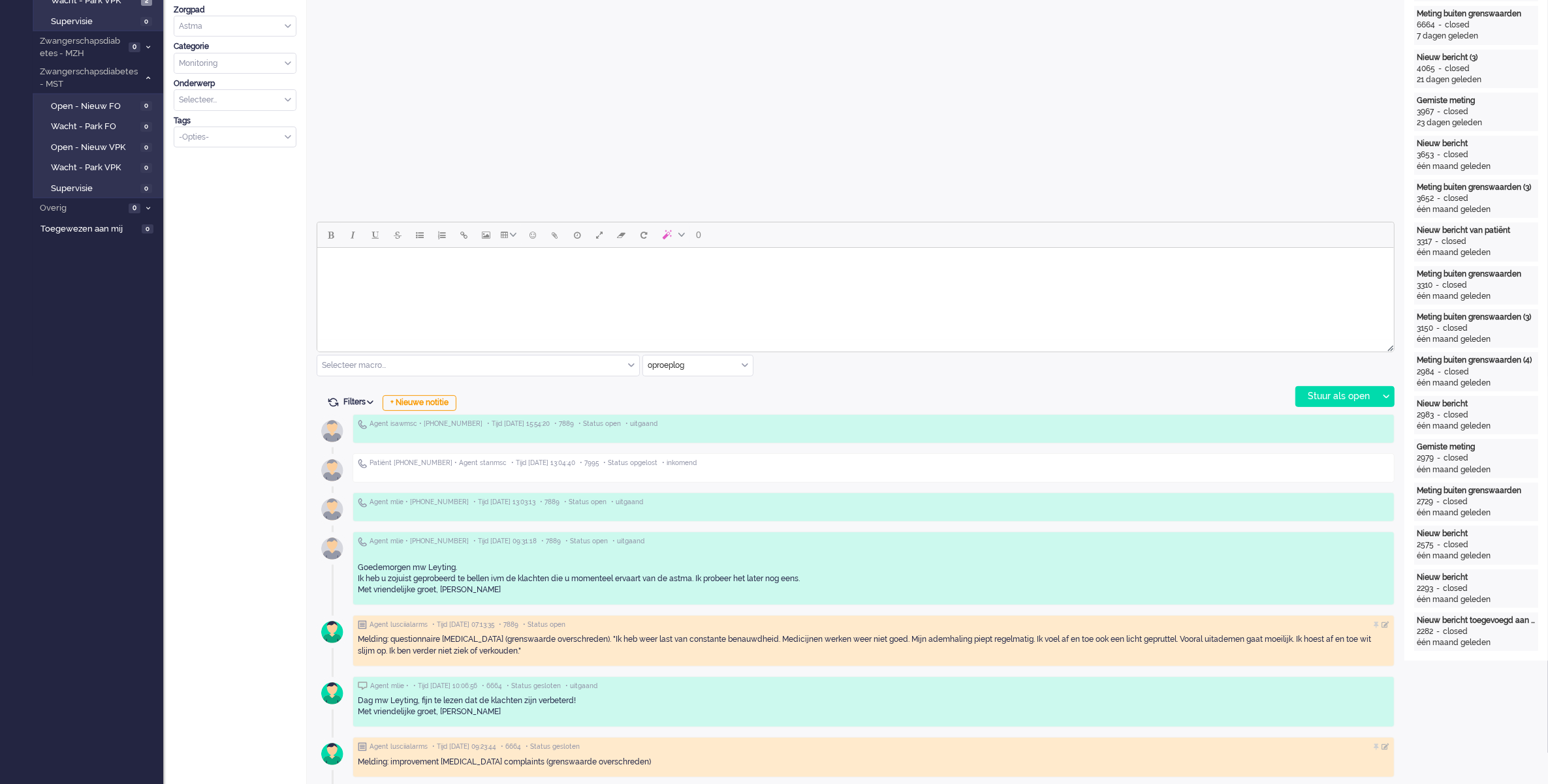
click at [397, 263] on body "Rich Text Area. Press ALT-0 for help." at bounding box center [855, 264] width 1066 height 23
click at [1326, 401] on div "Stuur als open" at bounding box center [1337, 396] width 81 height 20
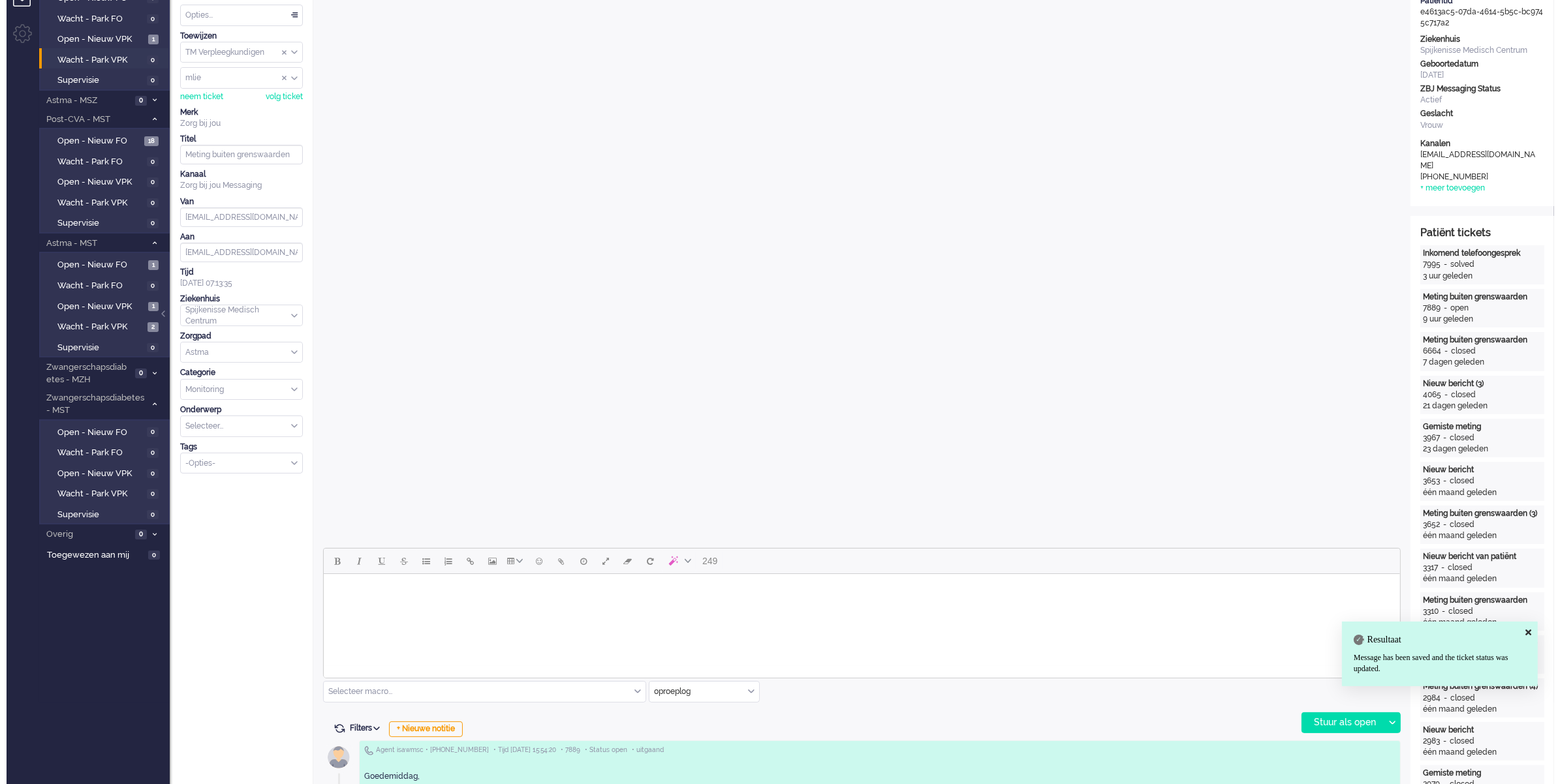
scroll to position [0, 0]
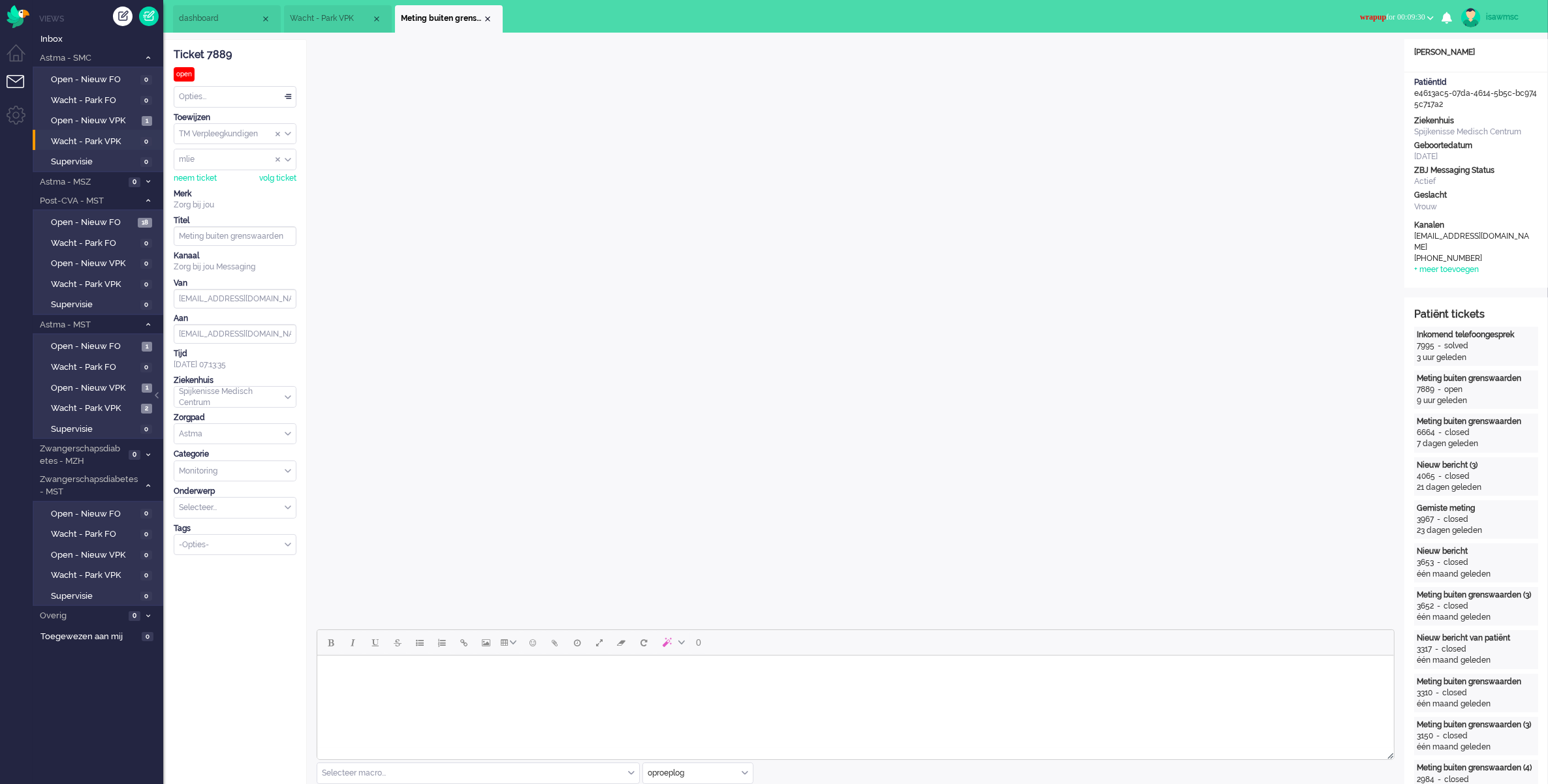
click at [1391, 11] on button "wrapup for 00:09:30" at bounding box center [1396, 17] width 89 height 19
click at [1356, 57] on label "Online" at bounding box center [1379, 57] width 103 height 11
click at [484, 14] on div "Close tab" at bounding box center [487, 19] width 11 height 11
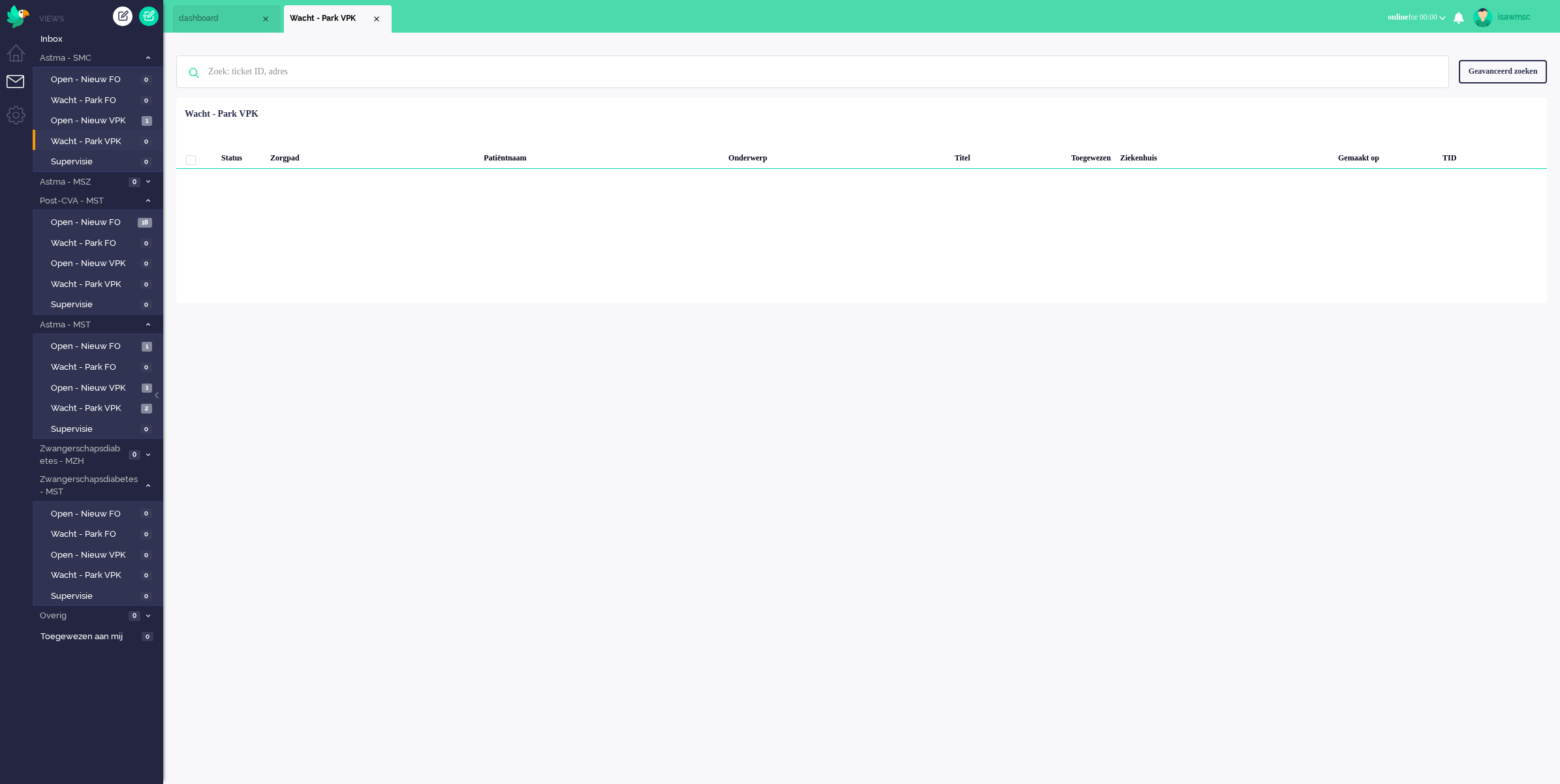
click at [490, 33] on div "Geen zoekresultaten [PERSON_NAME] nog eens Geavanceerd zoeken Geavanceerd zoeke…" at bounding box center [862, 168] width 1397 height 271
click at [262, 290] on div "Loading... Status Zorgpad Patiëntnaam Onderwerp Titel Toegewezen Ziekenhuis Gem…" at bounding box center [862, 200] width 1371 height 205
click at [380, 15] on div "Close tab" at bounding box center [377, 19] width 11 height 11
